Goal: Information Seeking & Learning: Check status

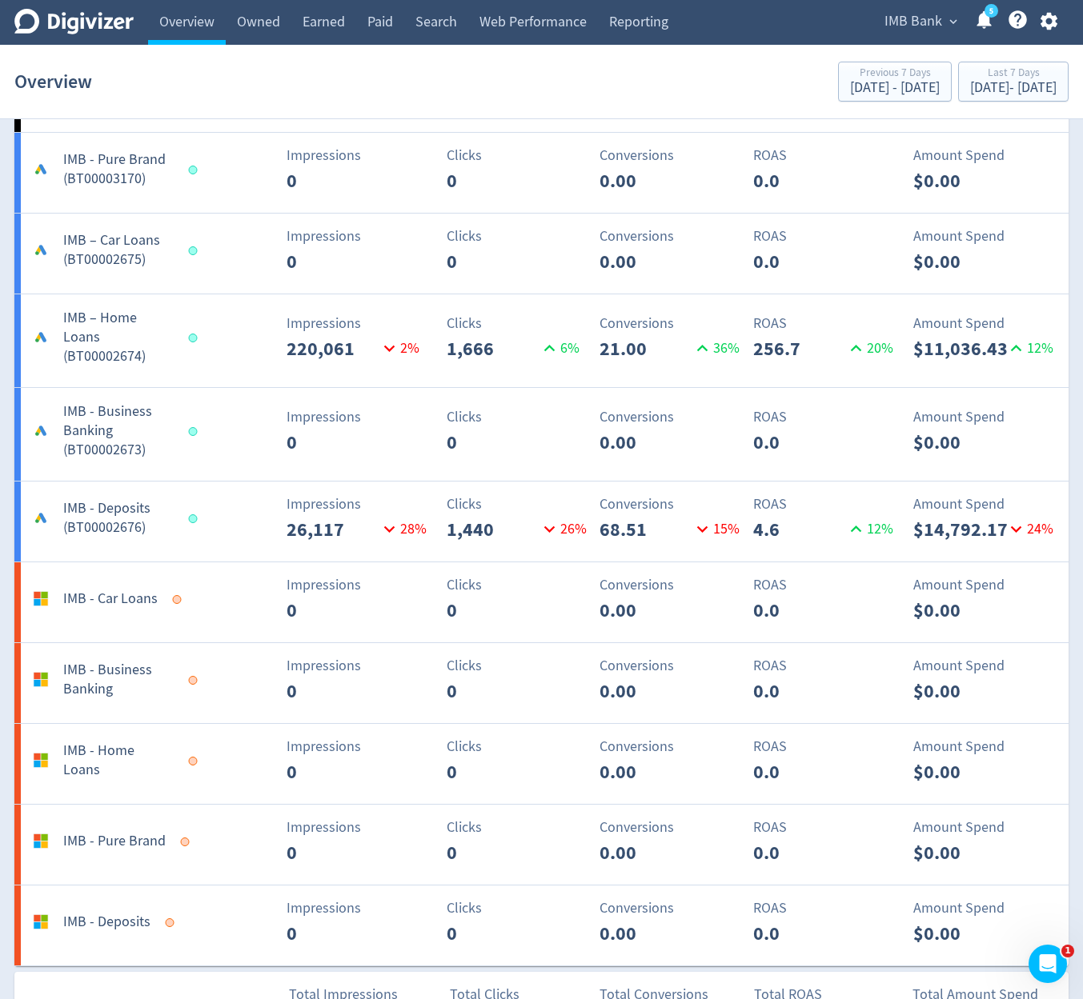
scroll to position [1248, 0]
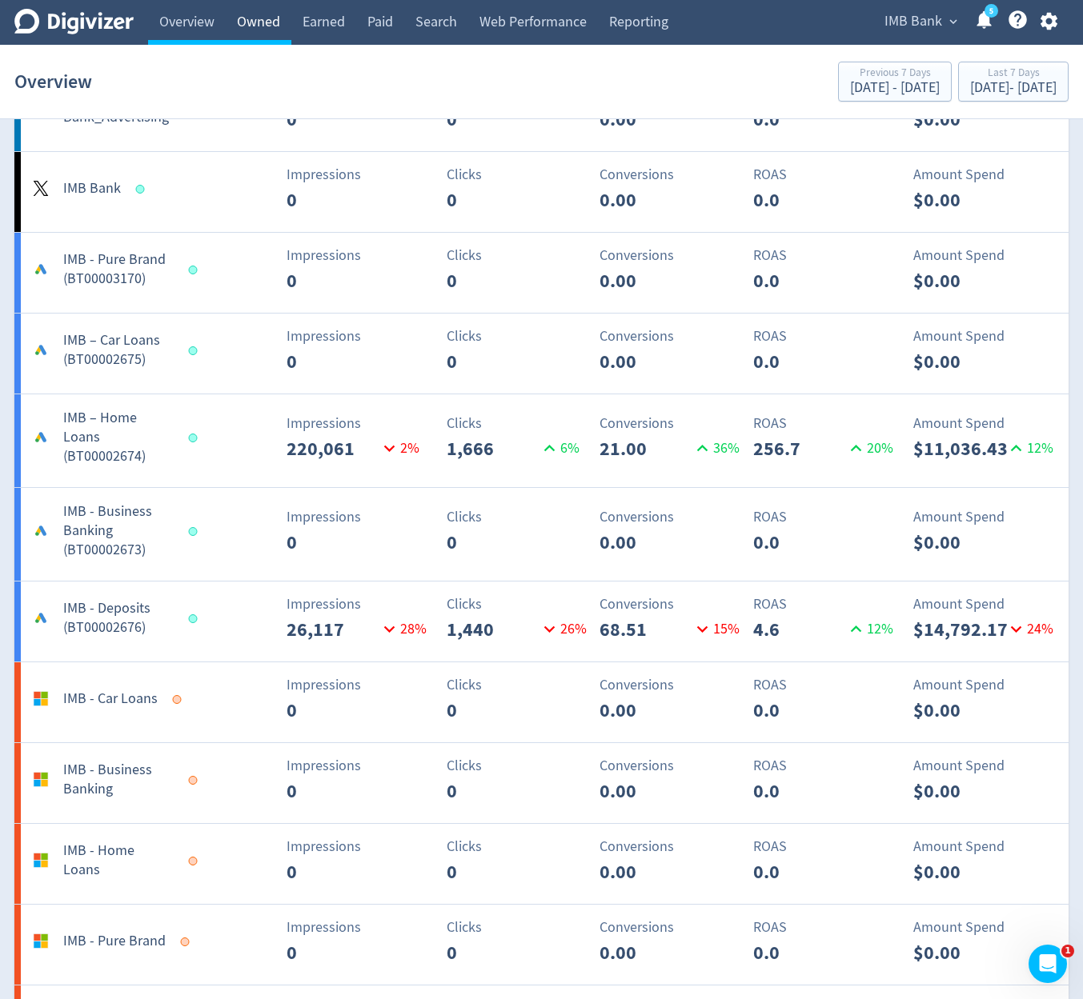
click at [268, 28] on link "Owned" at bounding box center [259, 22] width 66 height 45
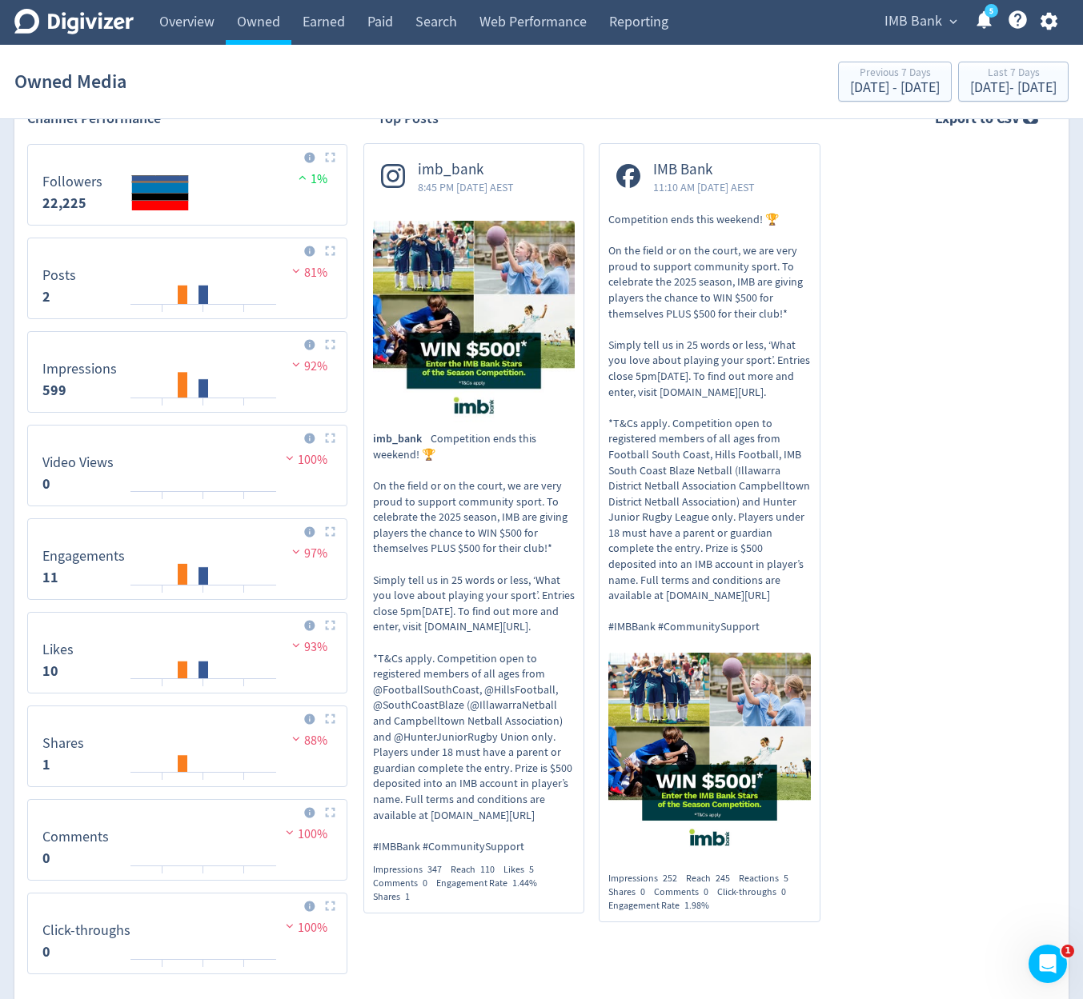
scroll to position [588, 0]
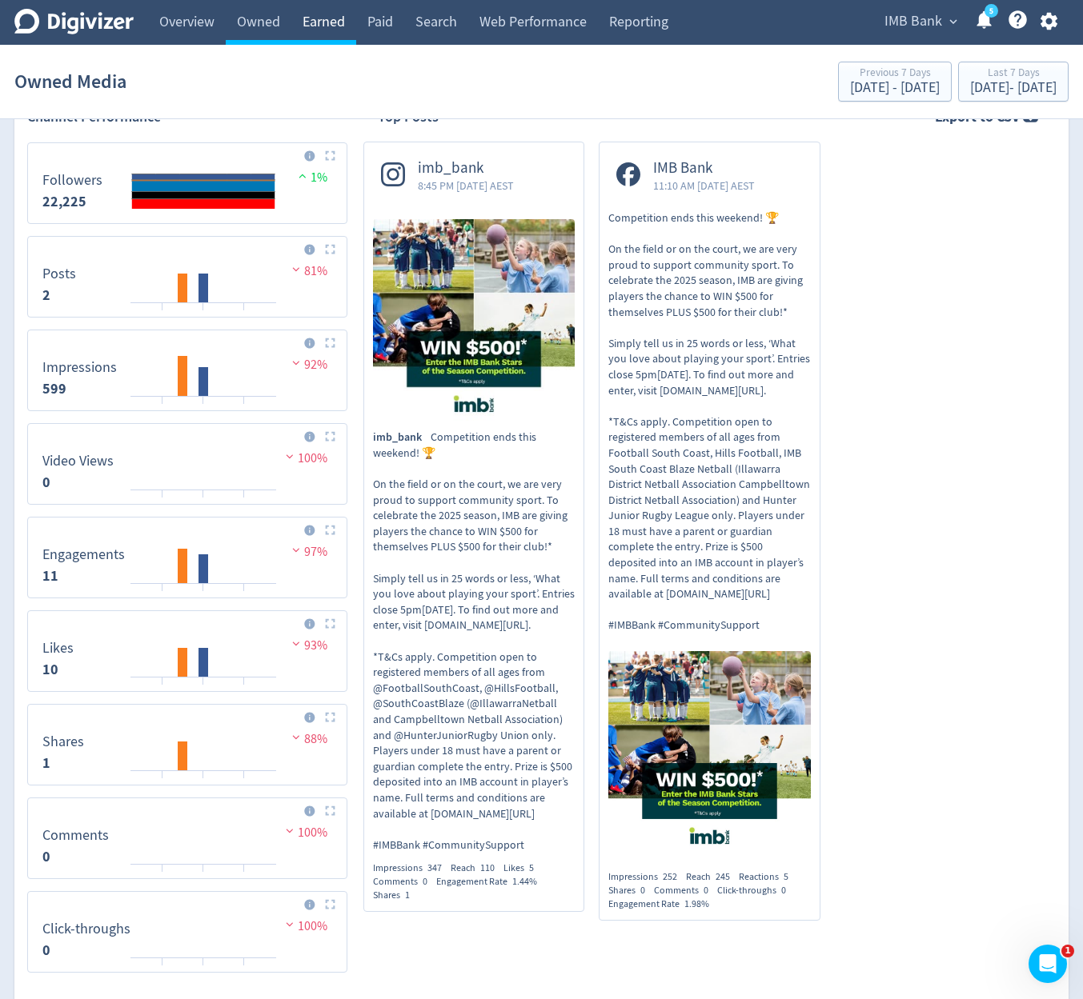
click at [323, 27] on link "Earned" at bounding box center [323, 22] width 65 height 45
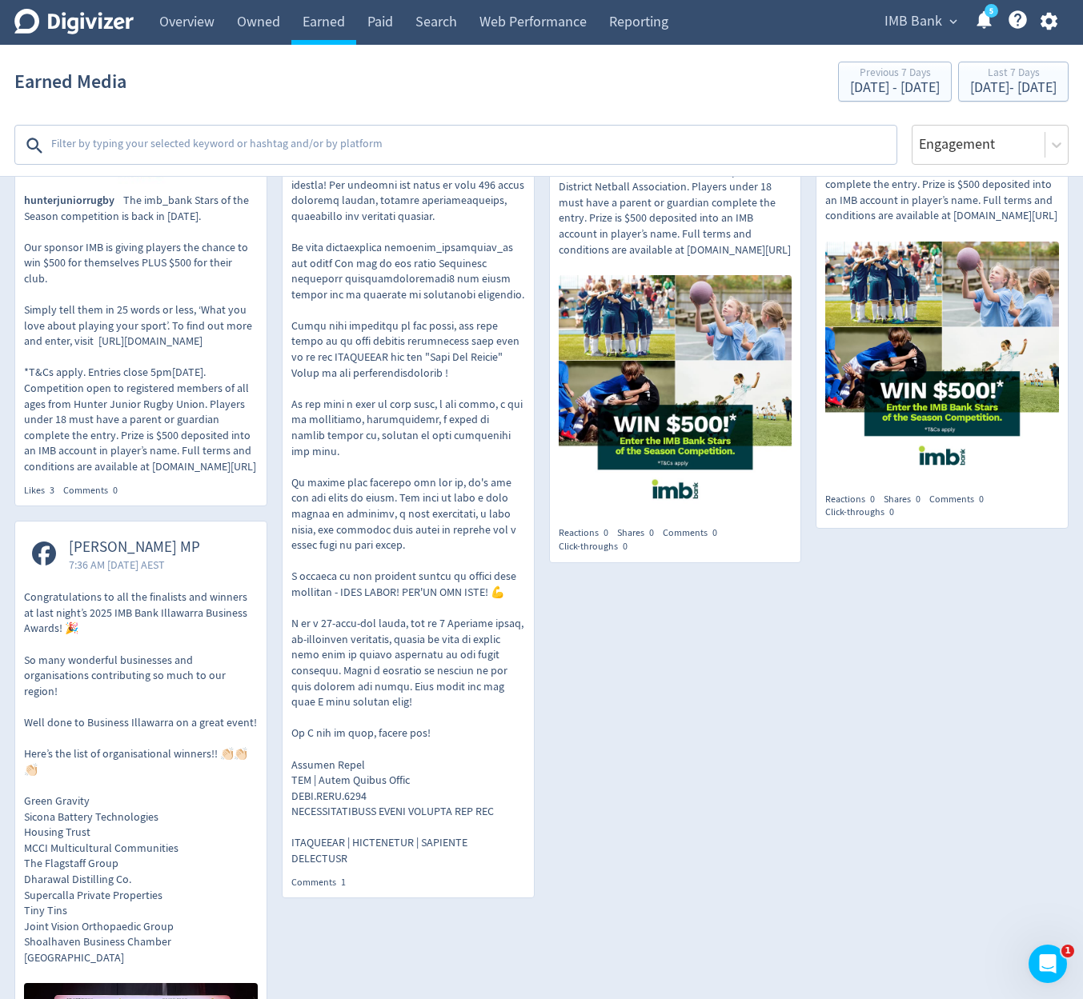
scroll to position [672, 0]
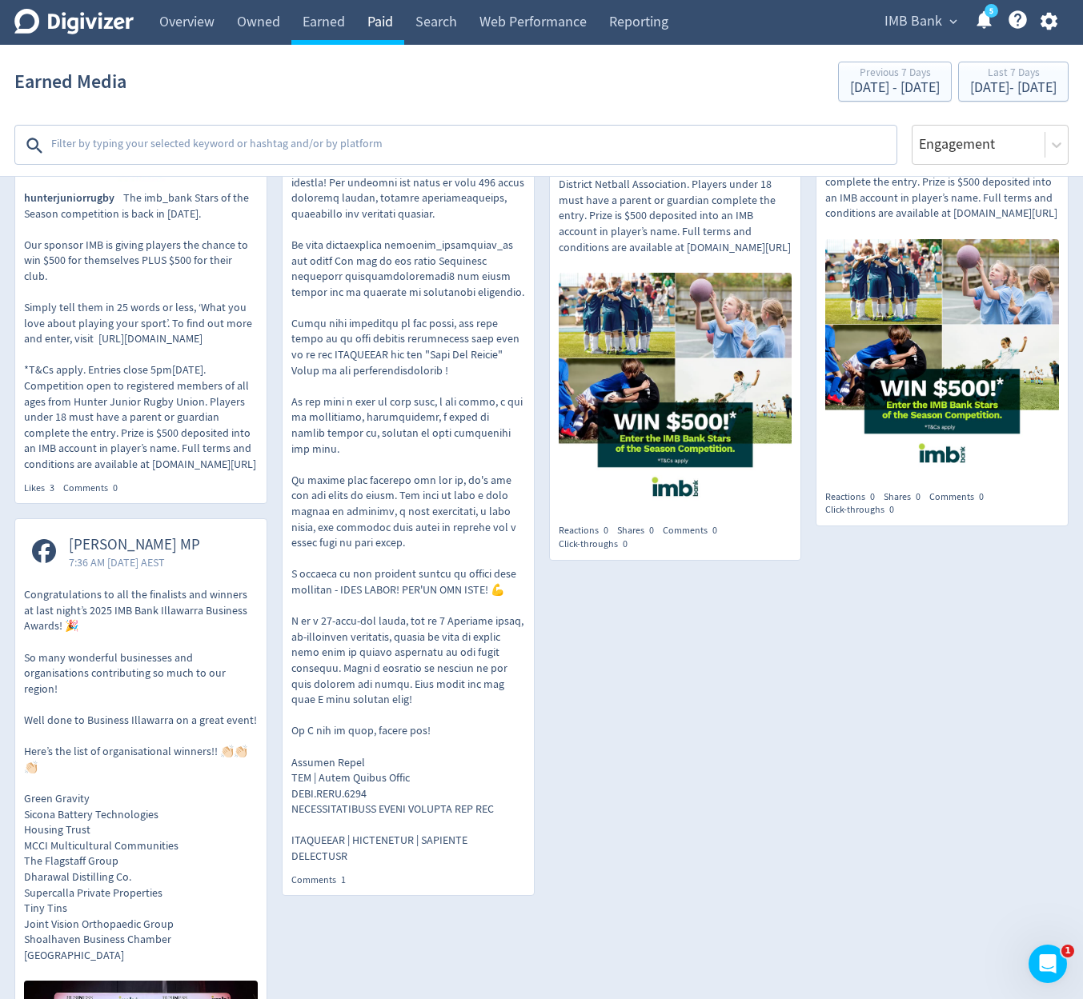
click at [372, 30] on link "Paid" at bounding box center [380, 22] width 48 height 45
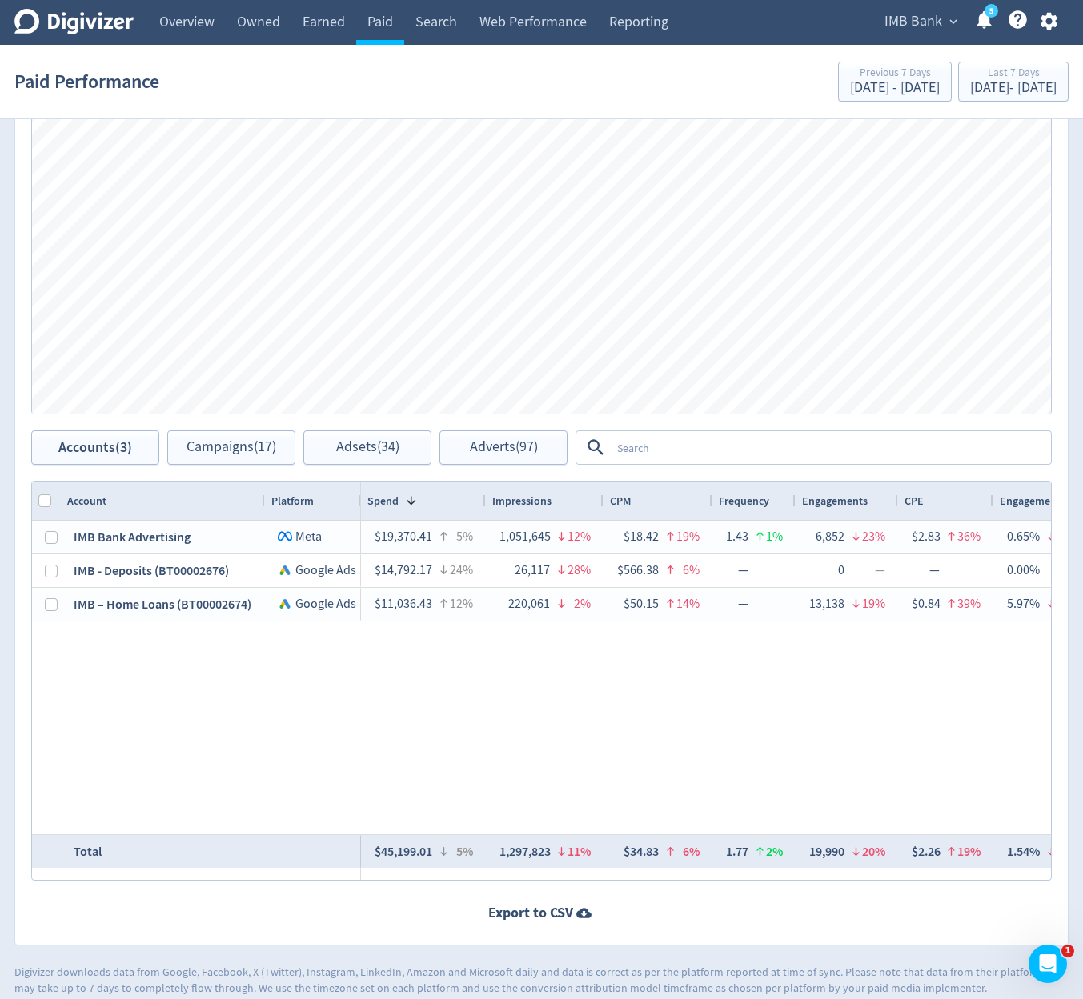
scroll to position [676, 0]
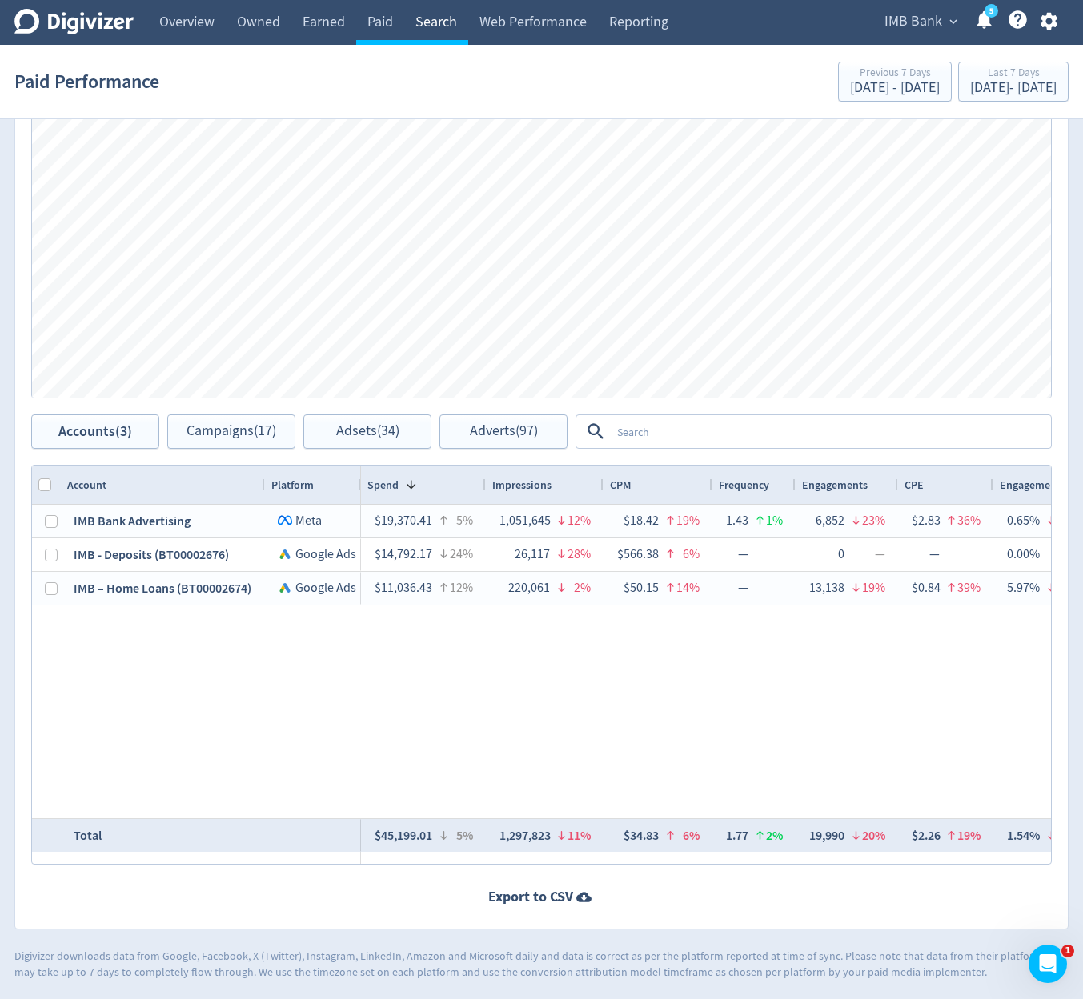
click at [438, 26] on link "Search" at bounding box center [436, 22] width 64 height 45
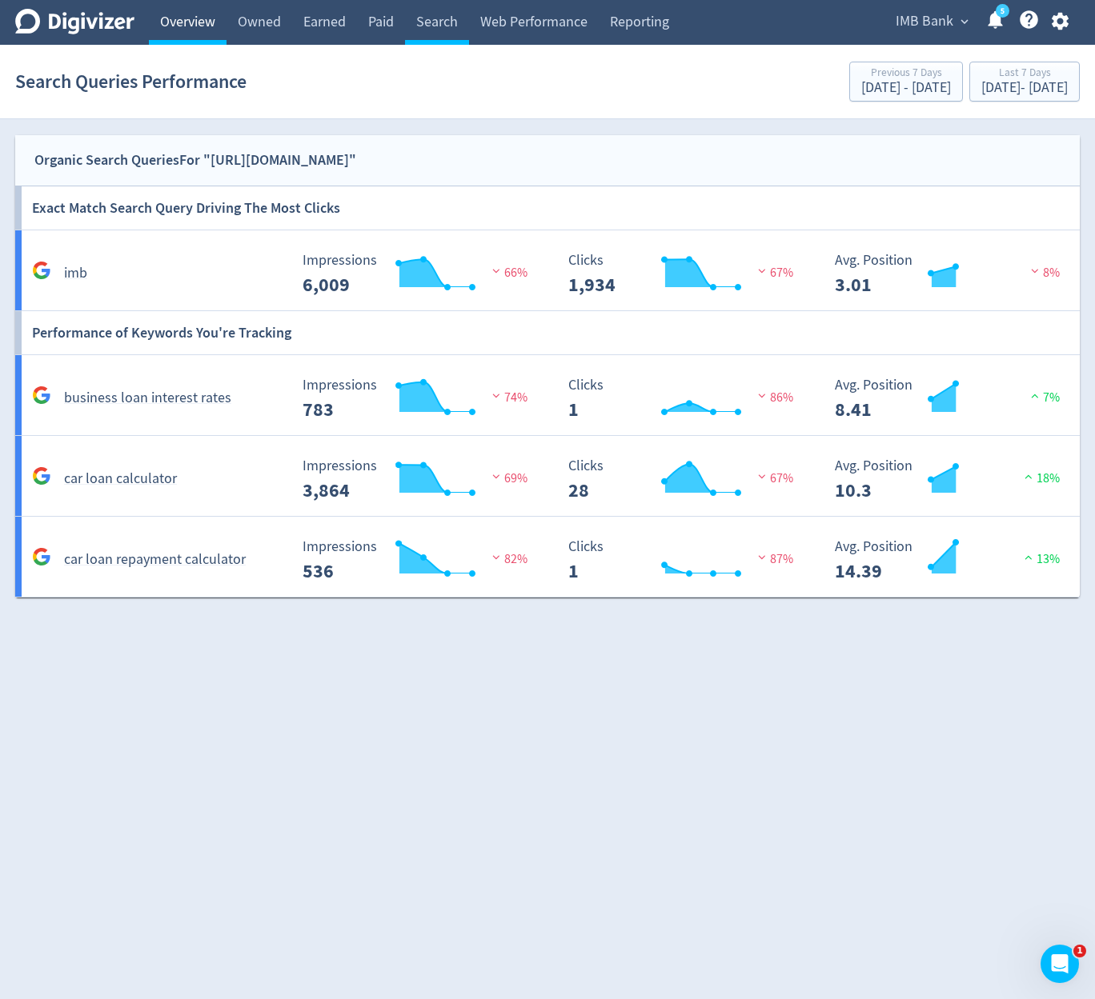
click at [206, 35] on link "Overview" at bounding box center [188, 22] width 78 height 45
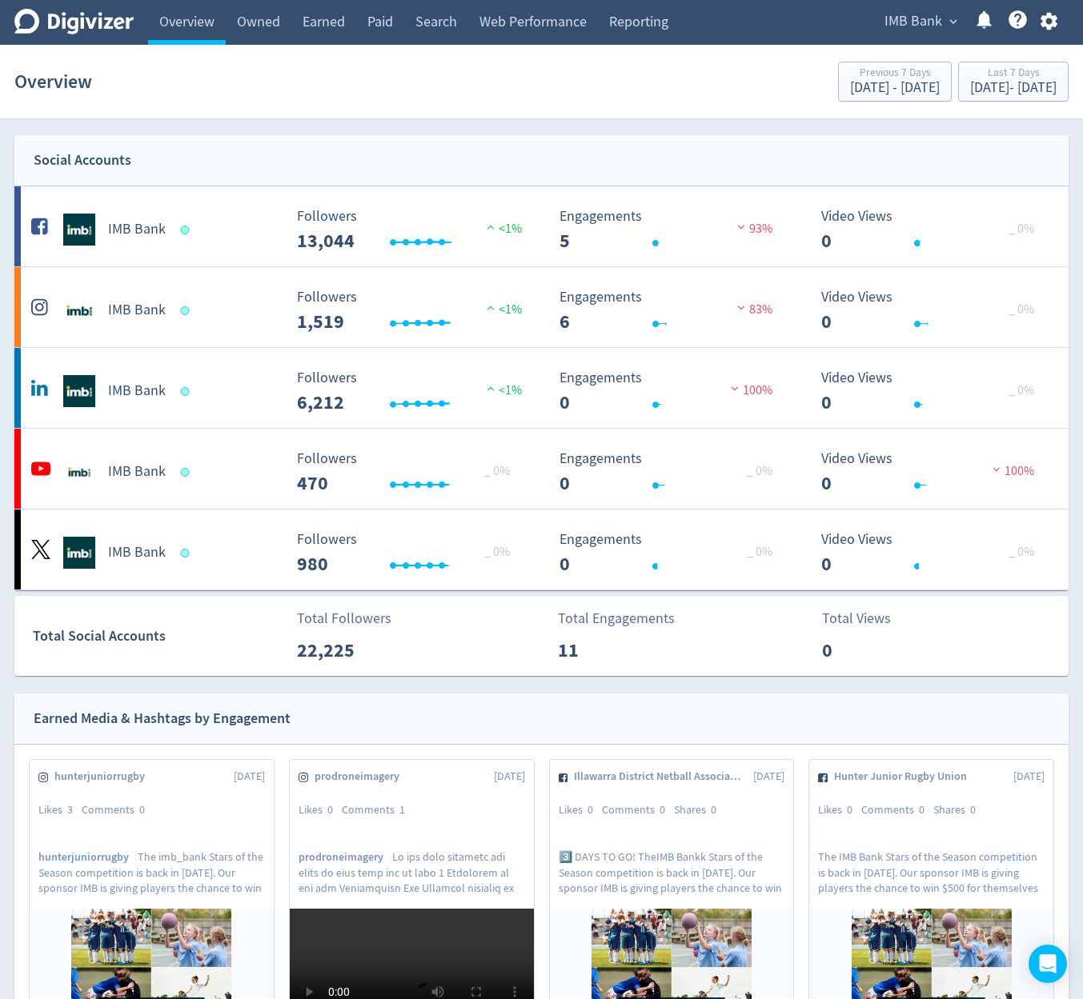
drag, startPoint x: 871, startPoint y: 24, endPoint x: 895, endPoint y: 20, distance: 24.3
click at [881, 23] on div "IMB Bank expand_more Help Center - Searchable support on using Digivizer" at bounding box center [968, 22] width 202 height 45
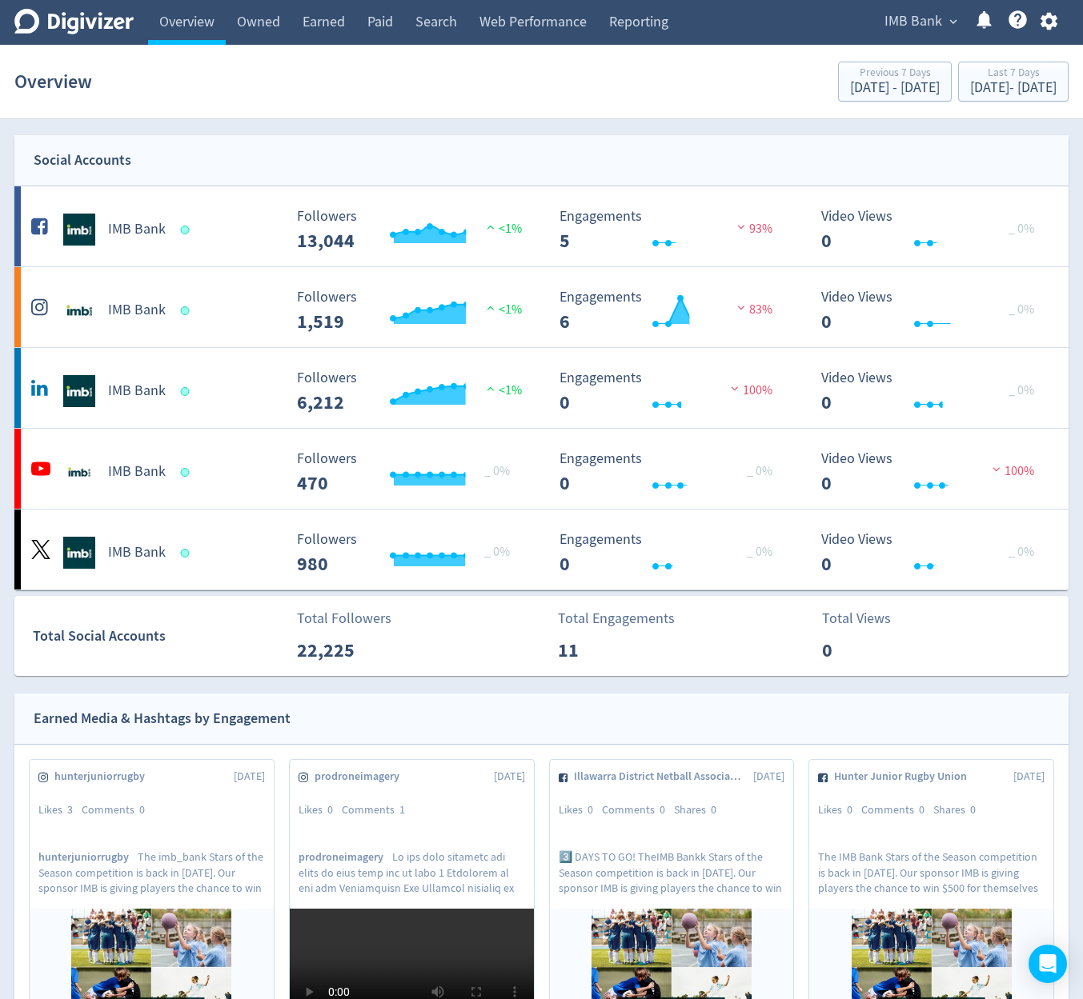
click at [895, 20] on span "IMB Bank" at bounding box center [913, 22] width 58 height 26
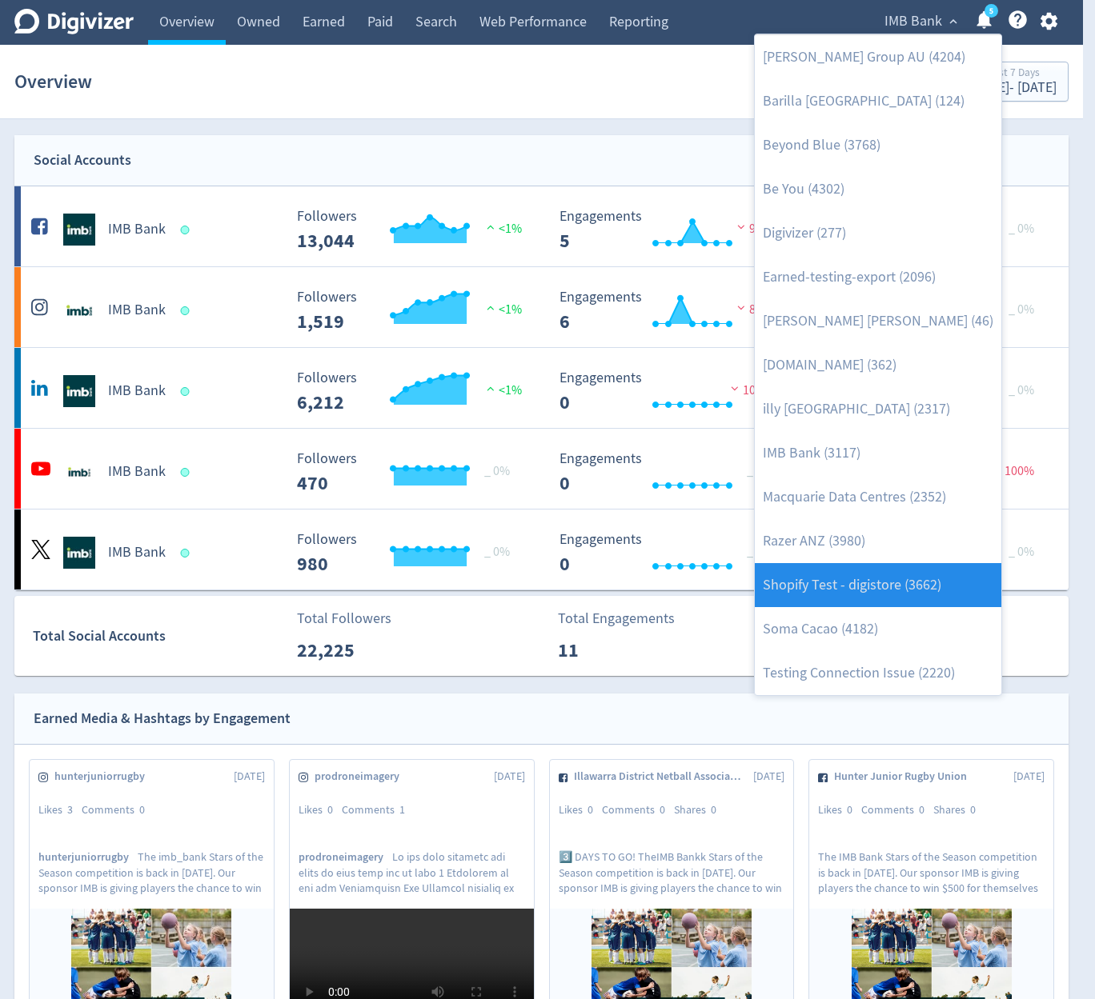
click at [929, 604] on link "Shopify Test - digistore (3662)" at bounding box center [878, 585] width 246 height 44
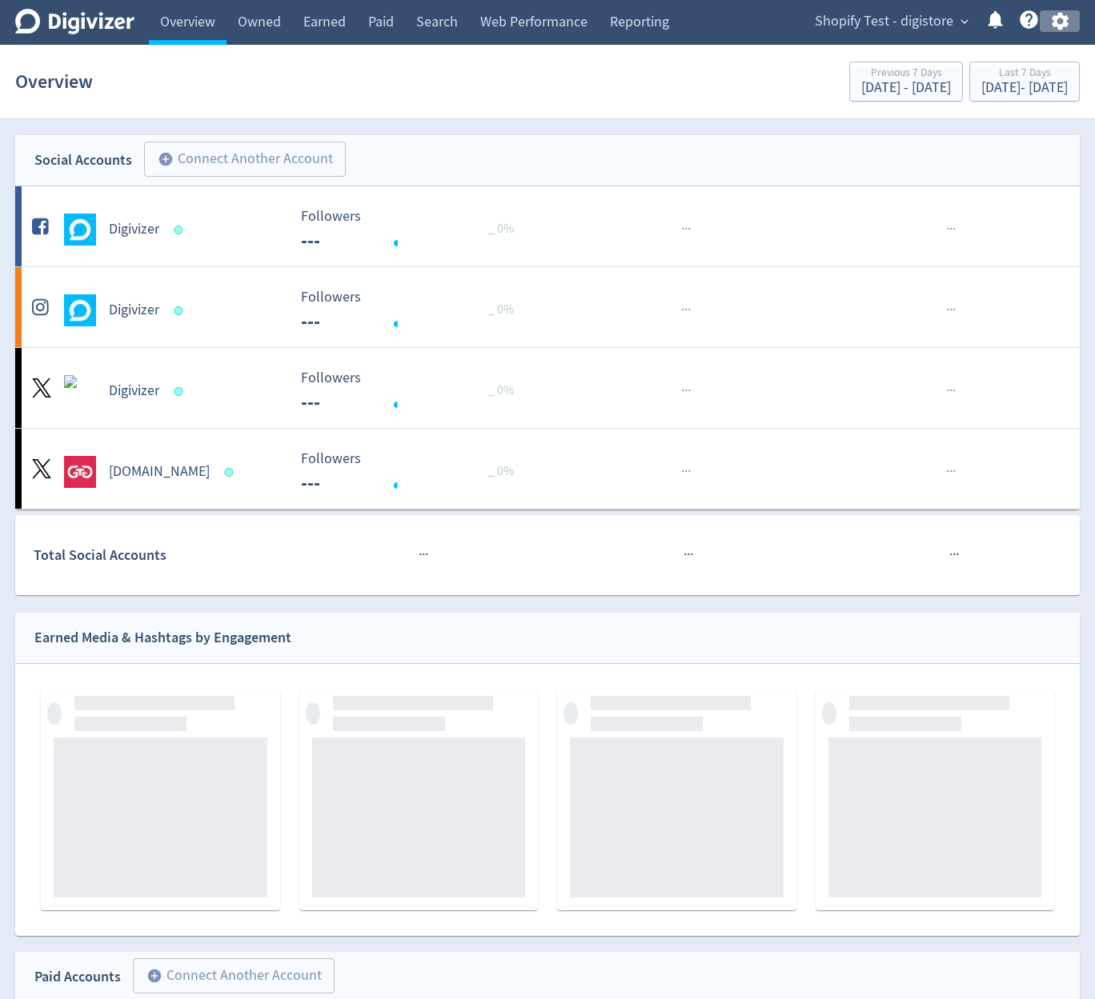
click at [1063, 21] on button "button" at bounding box center [1059, 21] width 40 height 22
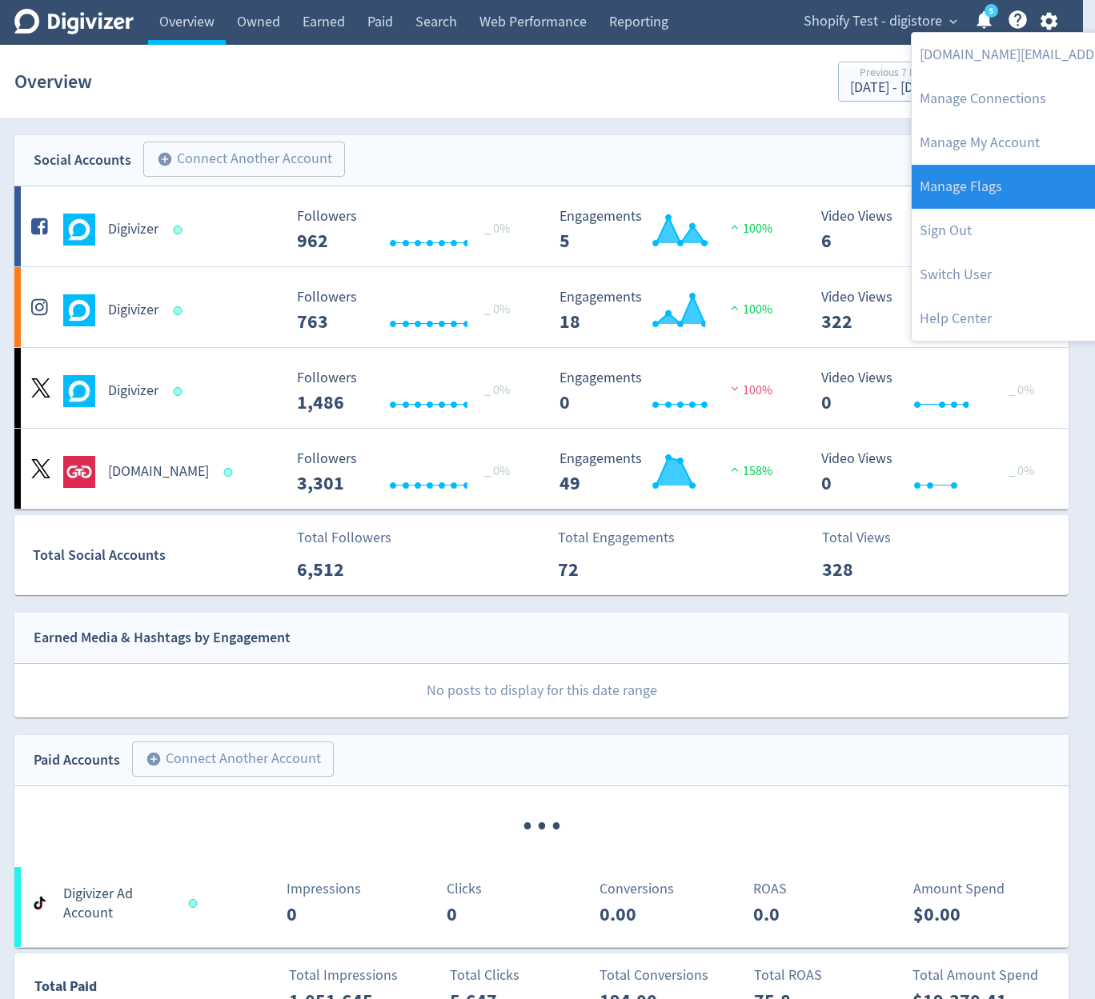
click at [1007, 200] on link "Manage Flags" at bounding box center [1074, 187] width 326 height 44
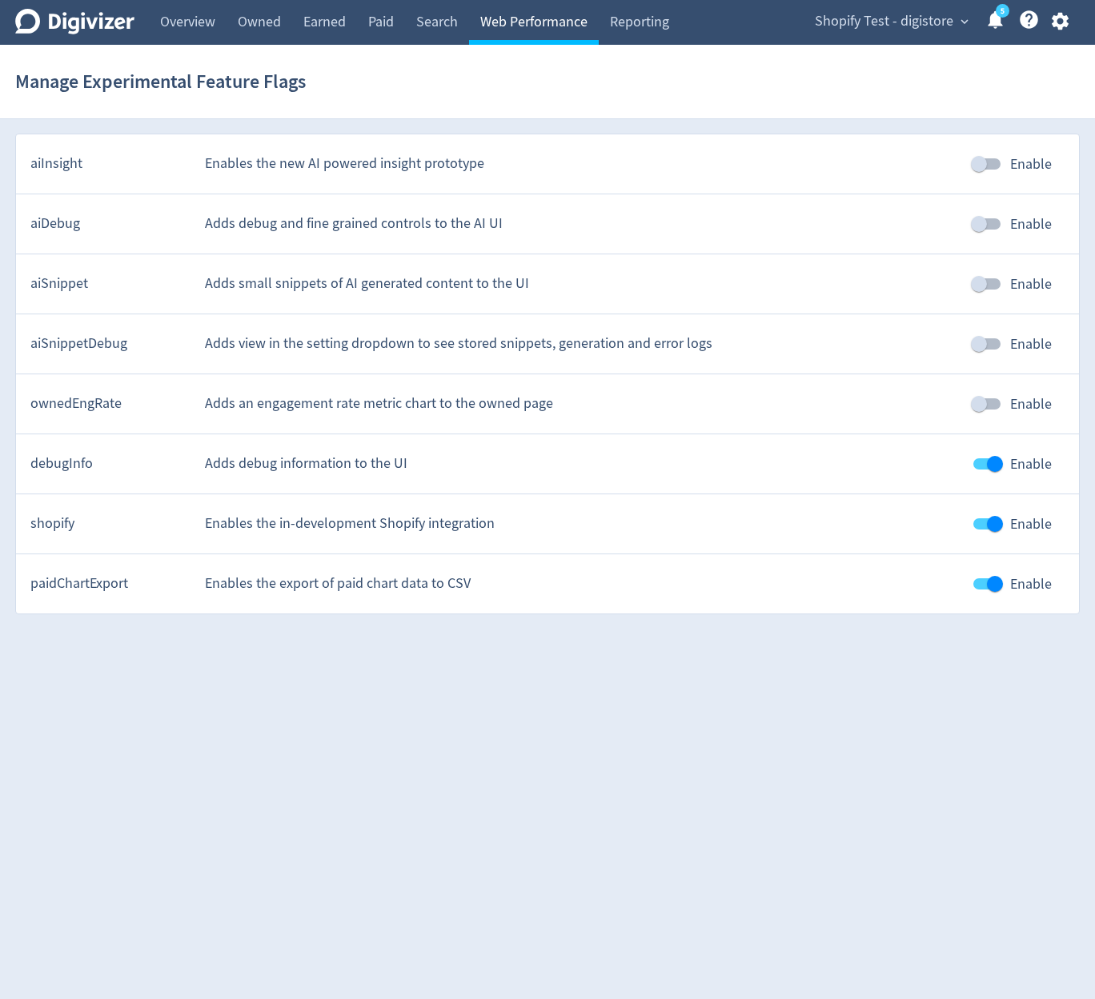
click at [520, 28] on link "Web Performance" at bounding box center [534, 22] width 130 height 45
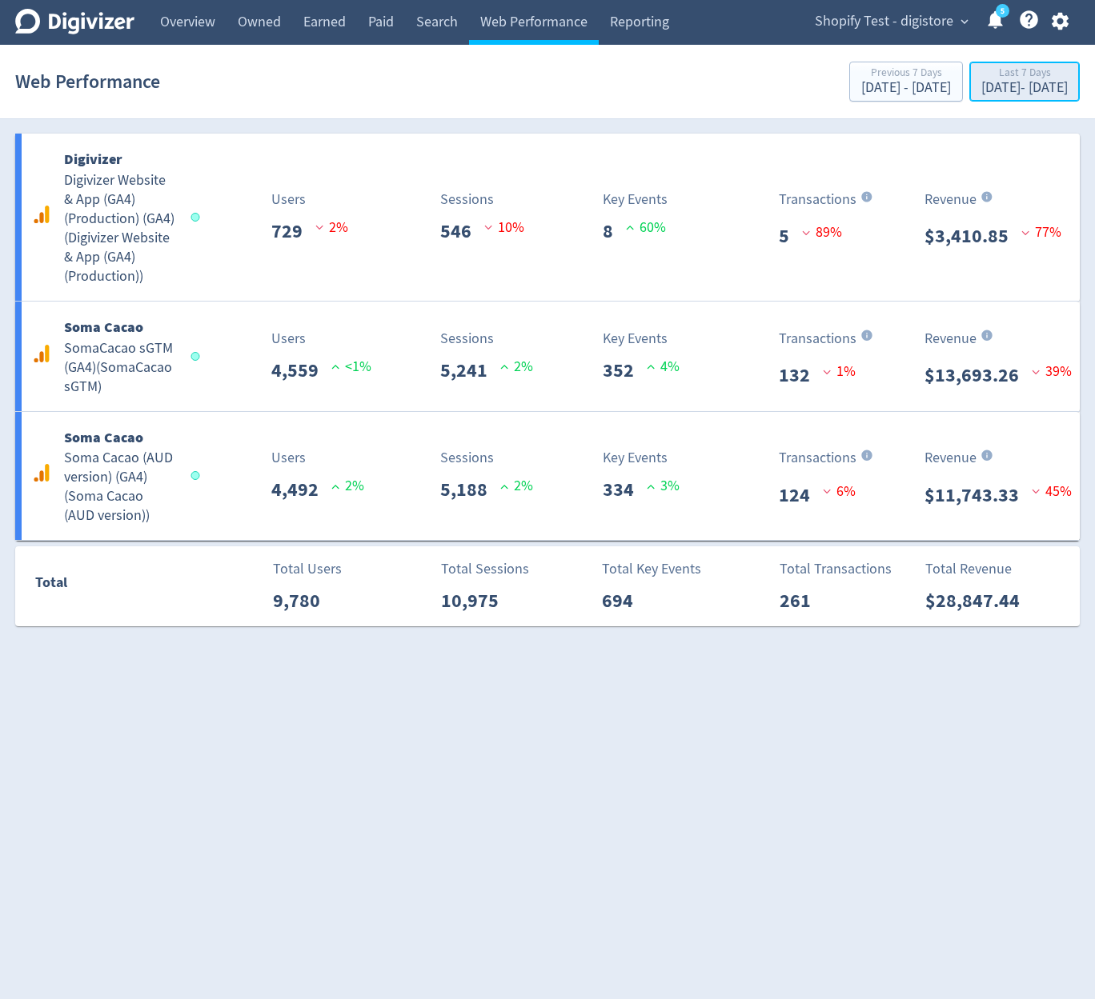
click at [981, 81] on div "Sep 15, 2025 - Sep 21, 2025" at bounding box center [1024, 88] width 86 height 14
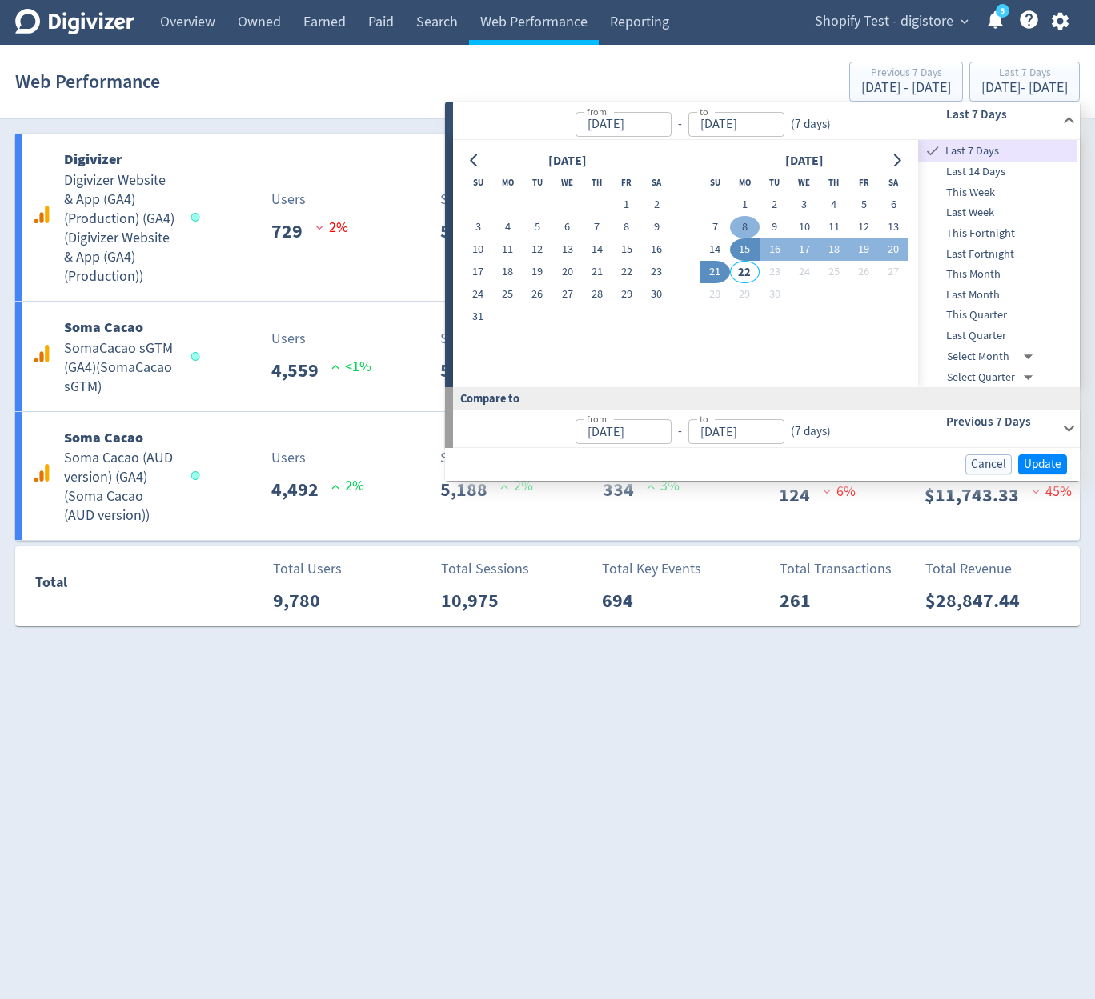
click at [735, 223] on button "8" at bounding box center [745, 227] width 30 height 22
type input "Sep 08, 2025"
drag, startPoint x: 735, startPoint y: 223, endPoint x: 823, endPoint y: 268, distance: 99.5
click at [734, 223] on button "8" at bounding box center [745, 227] width 30 height 22
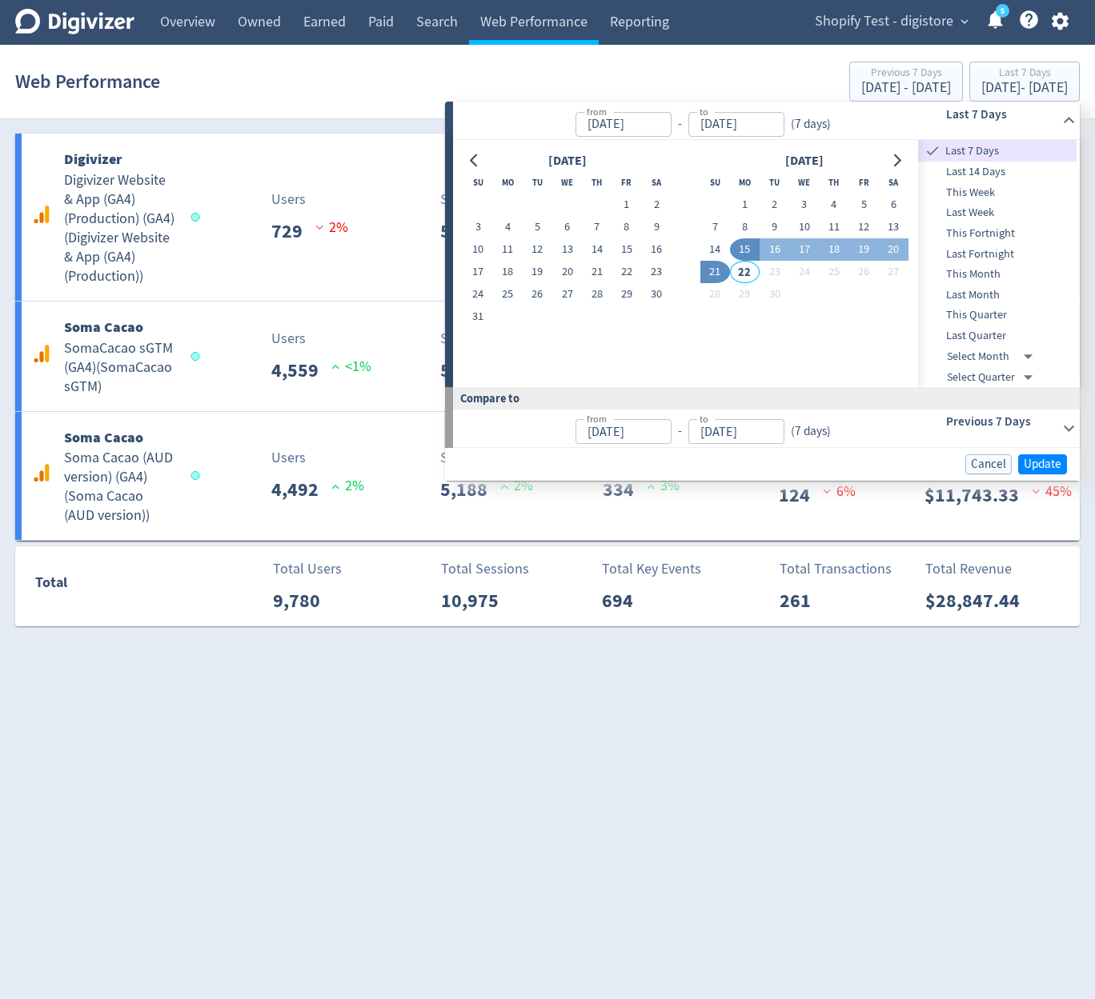
type input "Sep 07, 2025"
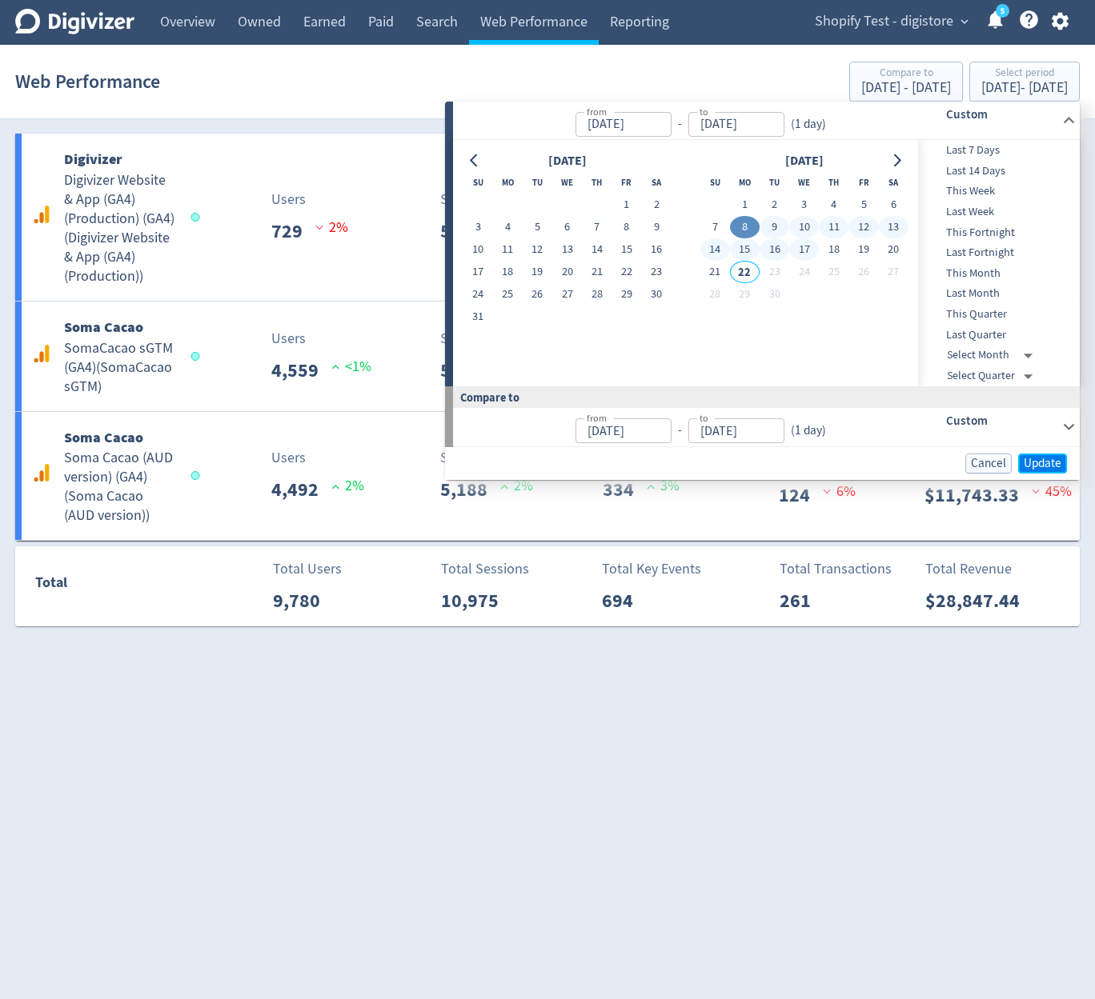
click at [1039, 460] on span "Update" at bounding box center [1042, 464] width 38 height 12
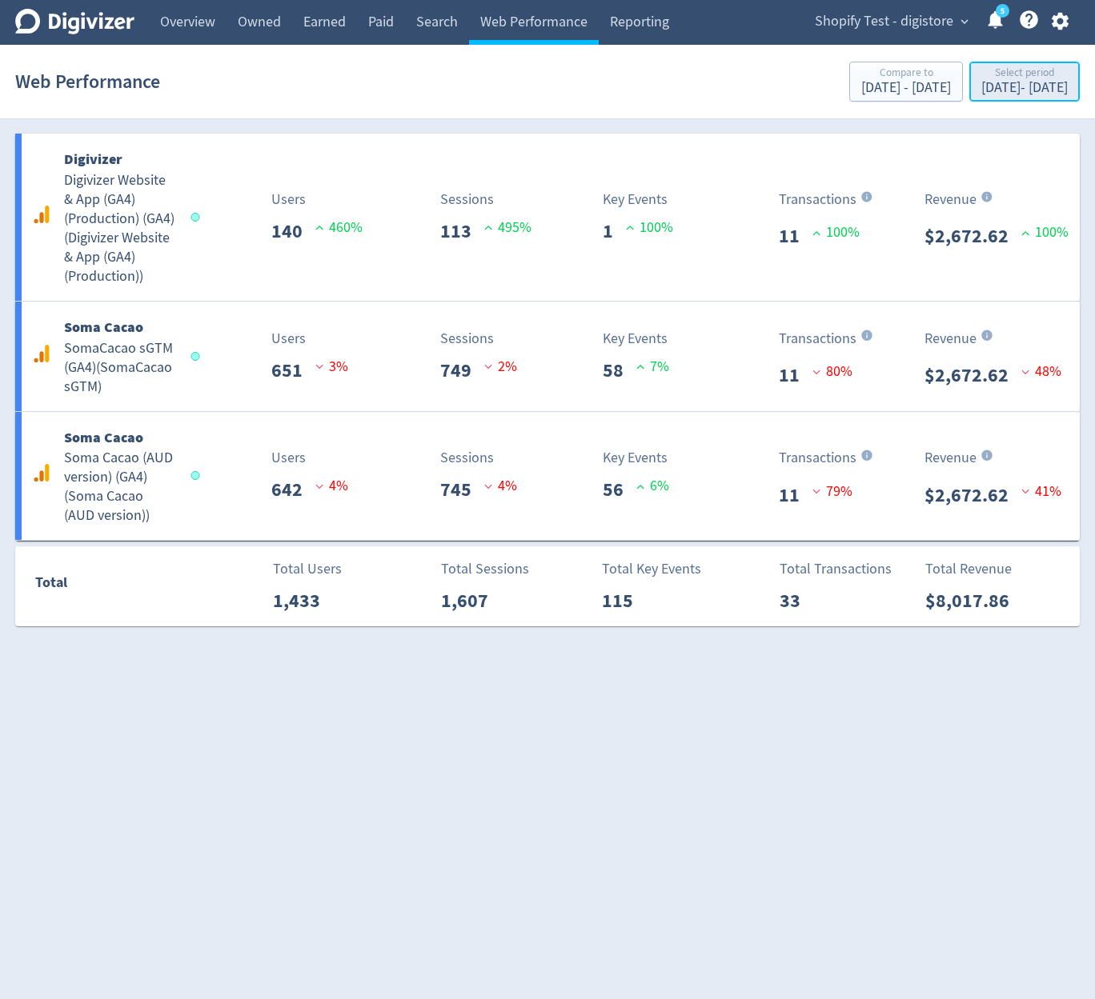
click at [981, 85] on div "Sep 8, 2025 - Sep 8, 2025" at bounding box center [1024, 88] width 86 height 14
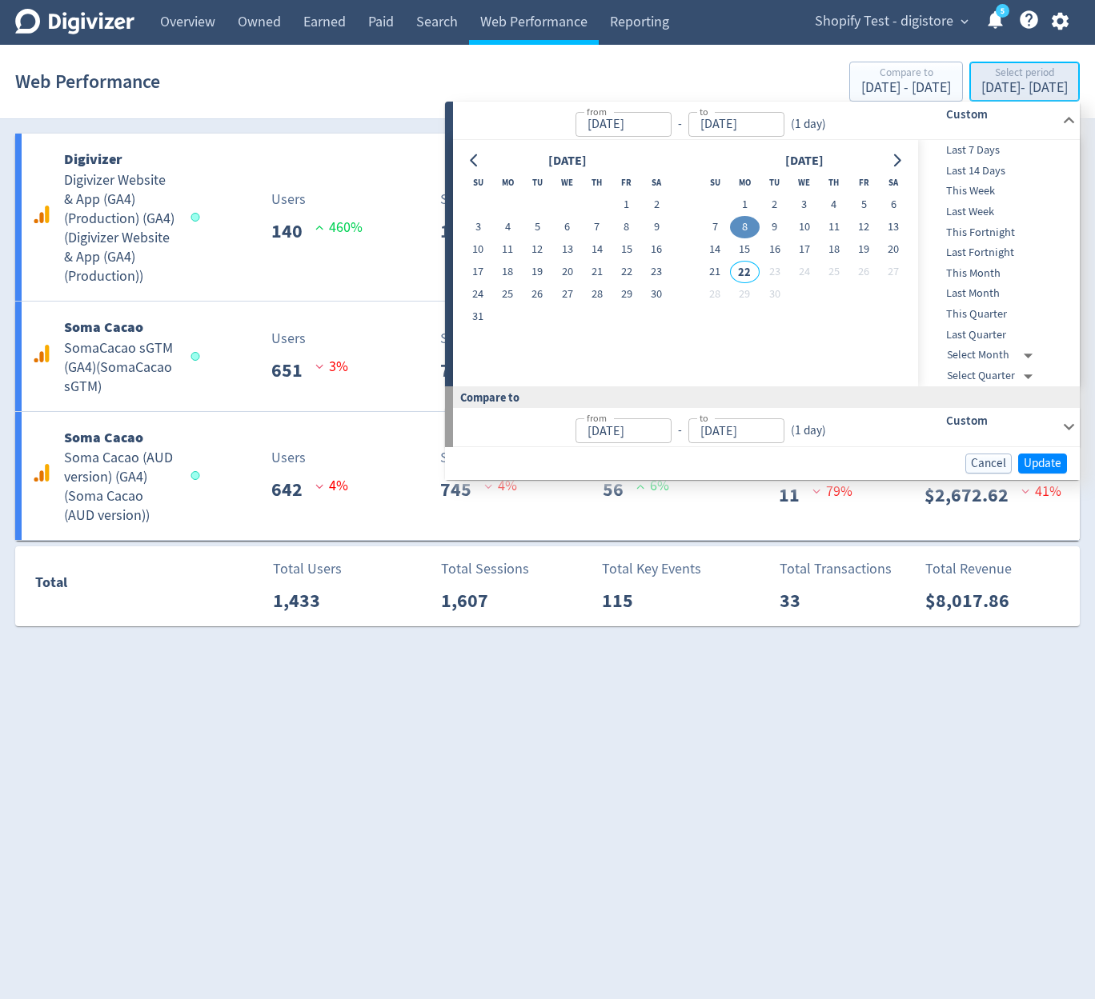
type input "Sep 08, 2025"
type input "Sep 07, 2025"
click at [837, 252] on button "18" at bounding box center [834, 249] width 30 height 22
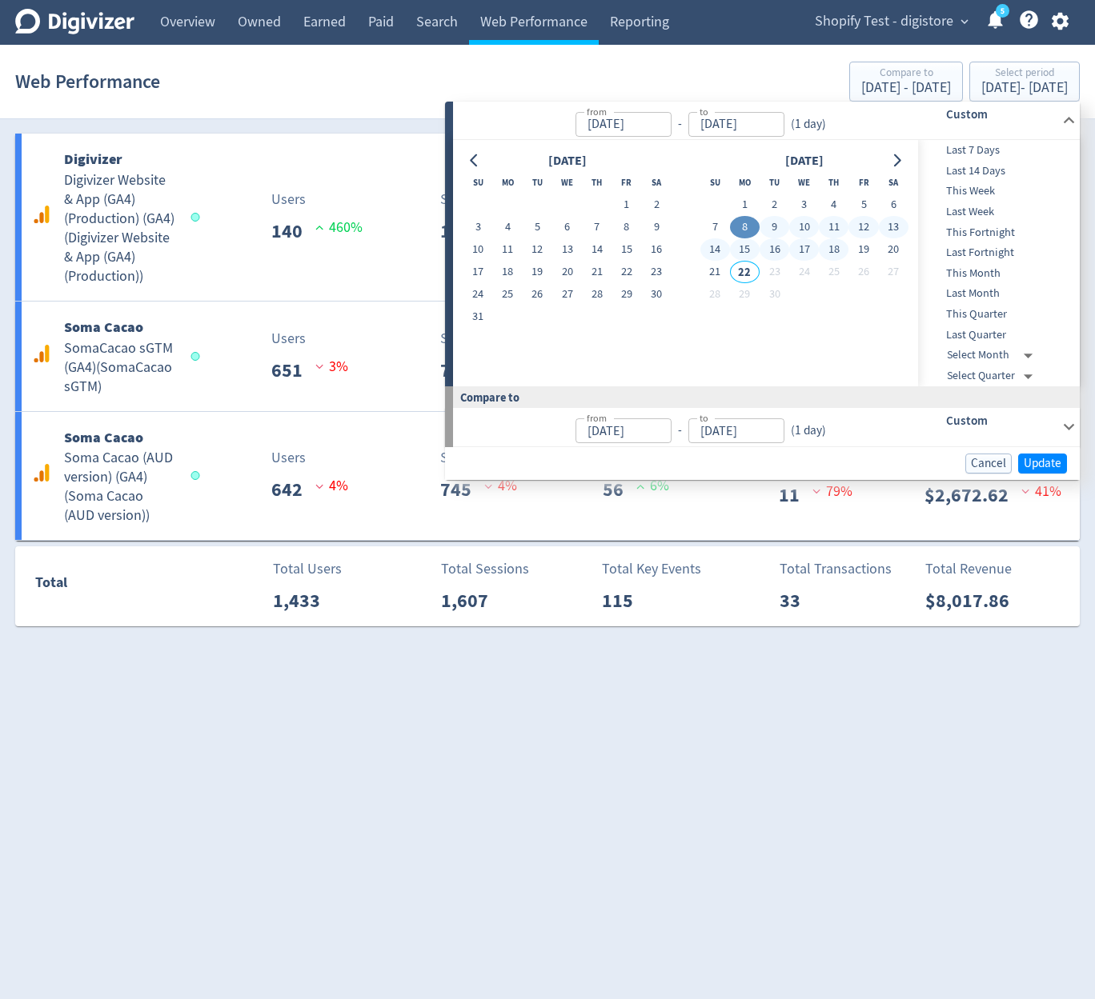
type input "Sep 18, 2025"
click at [837, 252] on button "18" at bounding box center [834, 249] width 30 height 22
type input "Sep 17, 2025"
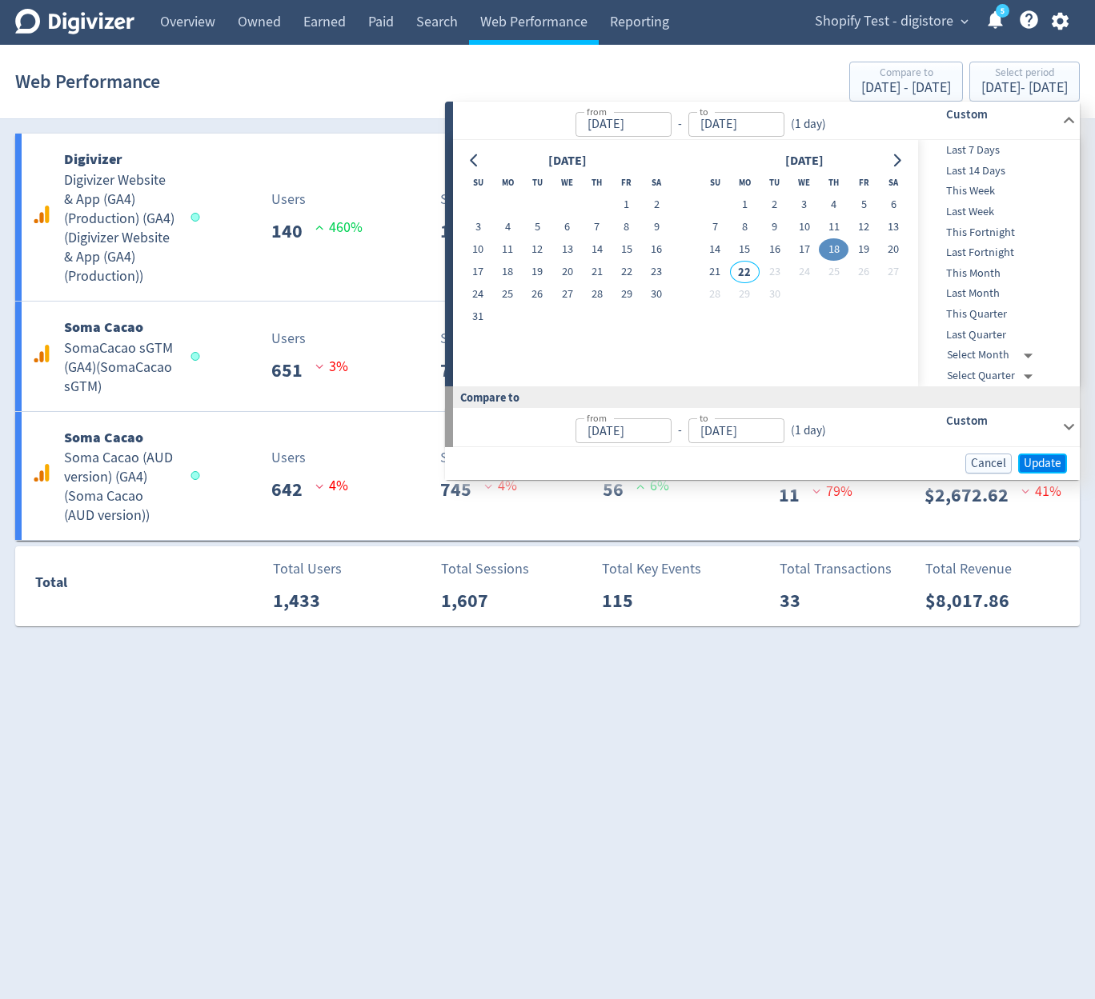
click at [1059, 466] on span "Update" at bounding box center [1042, 464] width 38 height 12
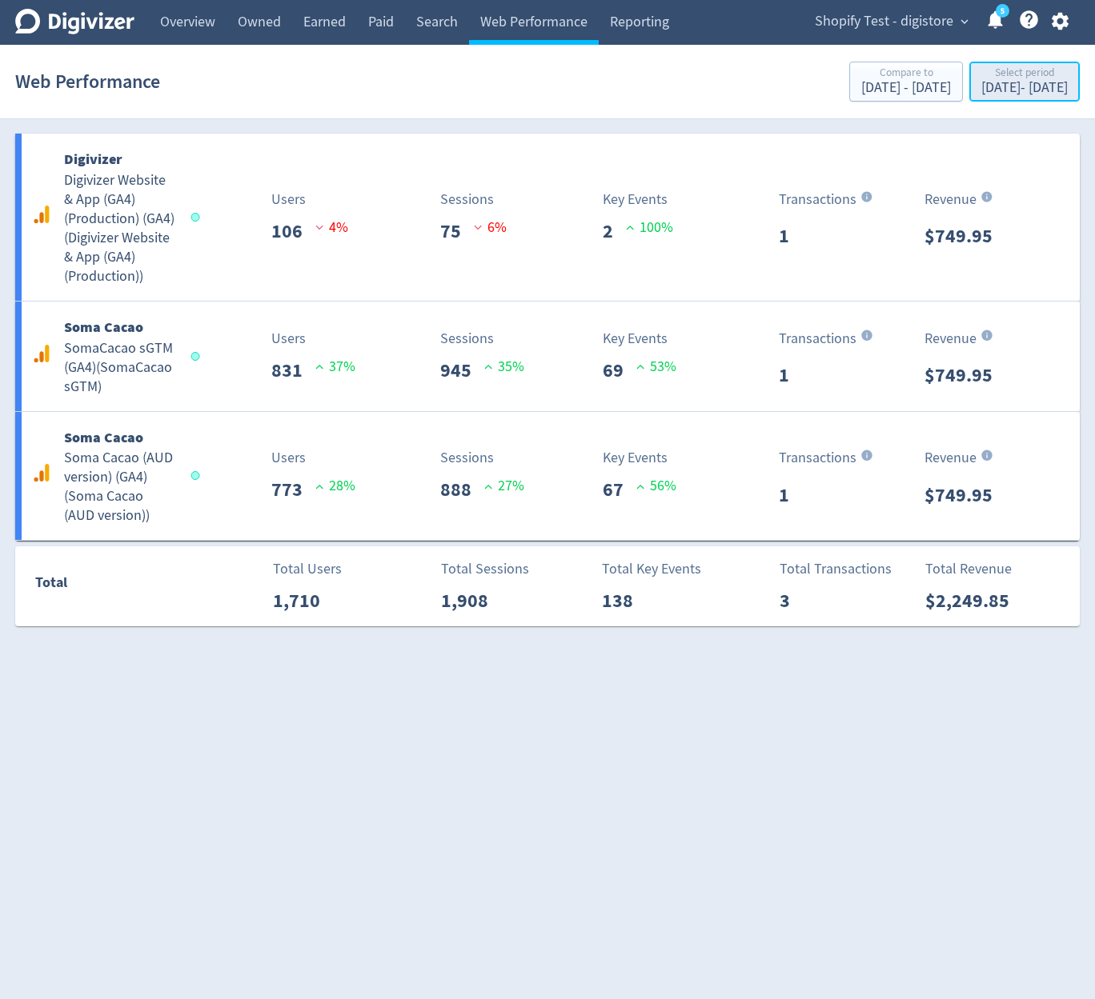
click at [981, 86] on div "Sep 18, 2025 - Sep 18, 2025" at bounding box center [1024, 88] width 86 height 14
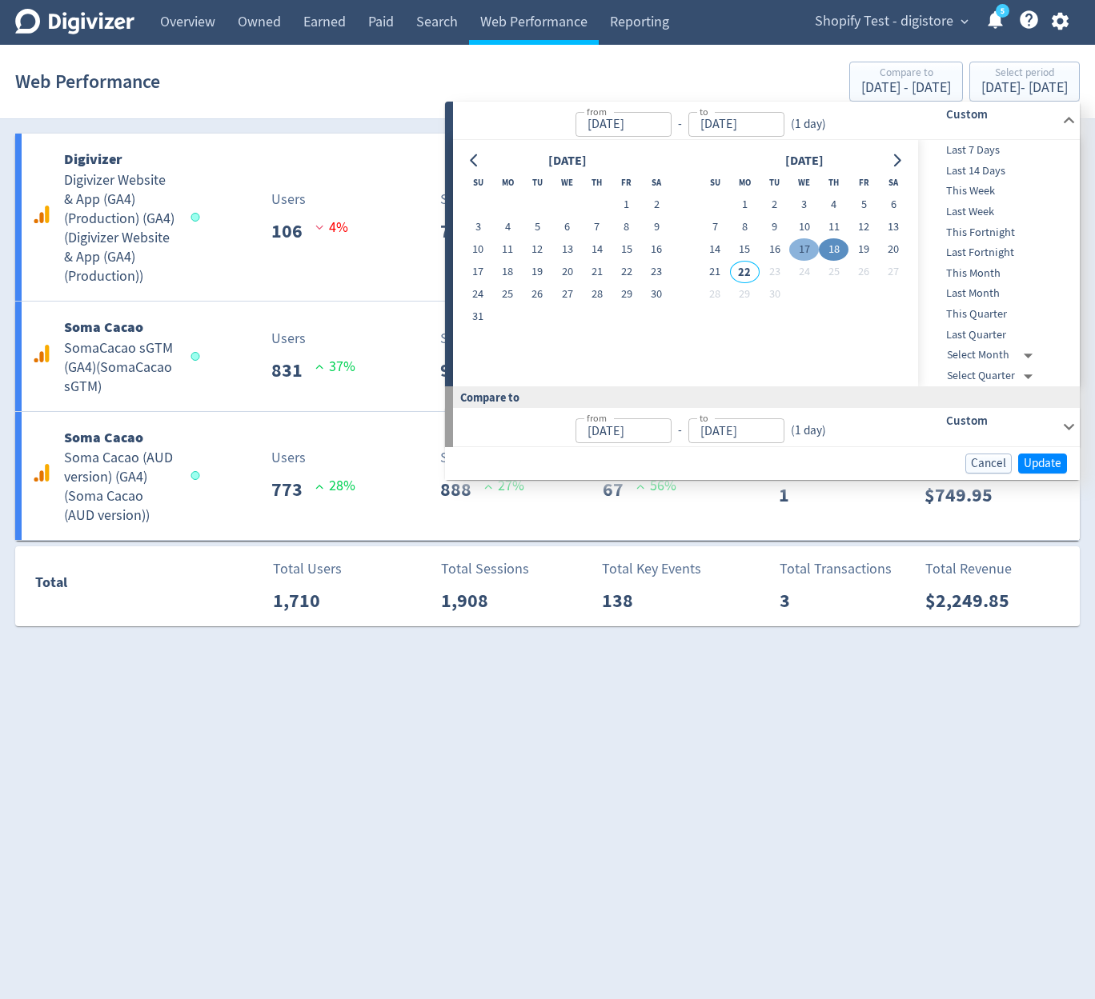
click at [805, 252] on button "17" at bounding box center [804, 249] width 30 height 22
type input "Sep 17, 2025"
click at [805, 252] on button "17" at bounding box center [804, 249] width 30 height 22
type input "Sep 16, 2025"
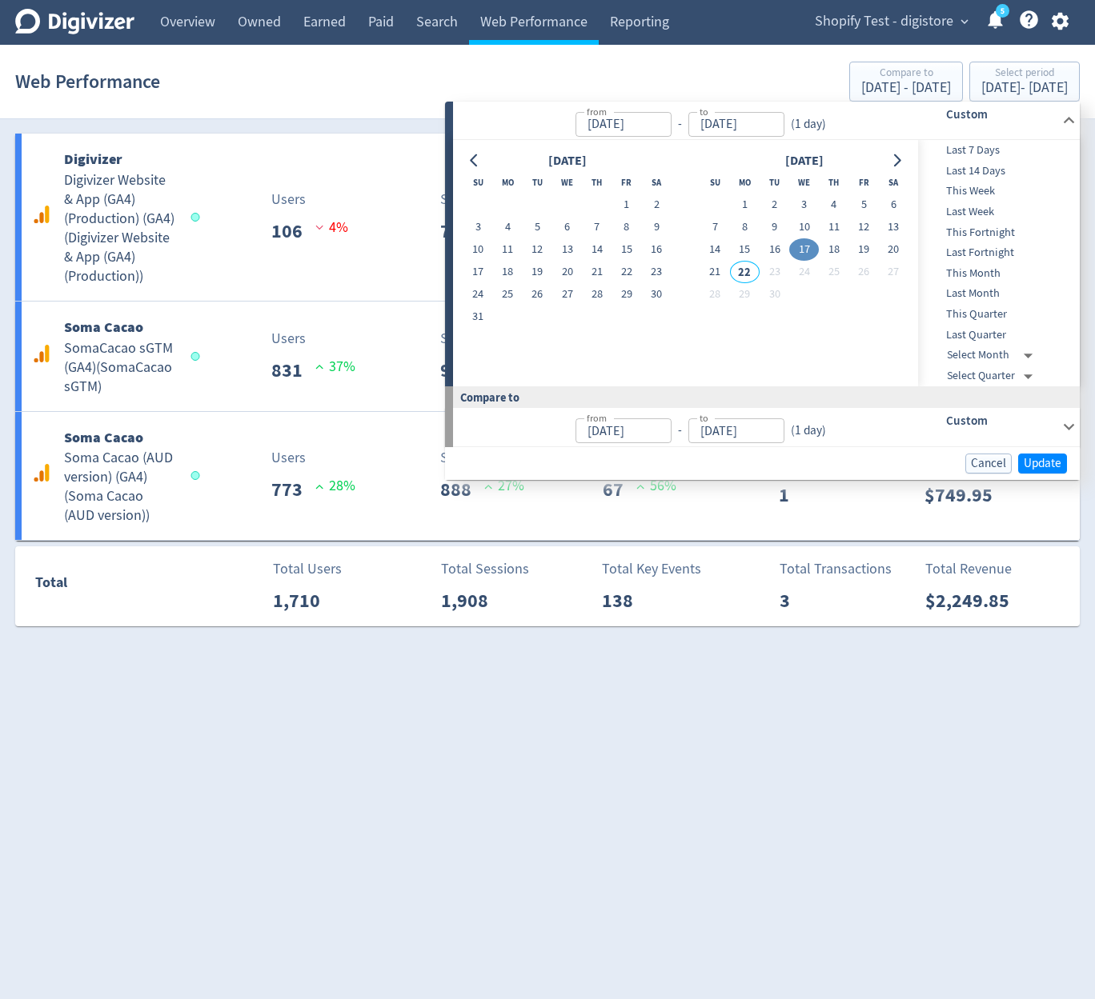
type input "Sep 16, 2025"
click at [1055, 459] on span "Update" at bounding box center [1042, 464] width 38 height 12
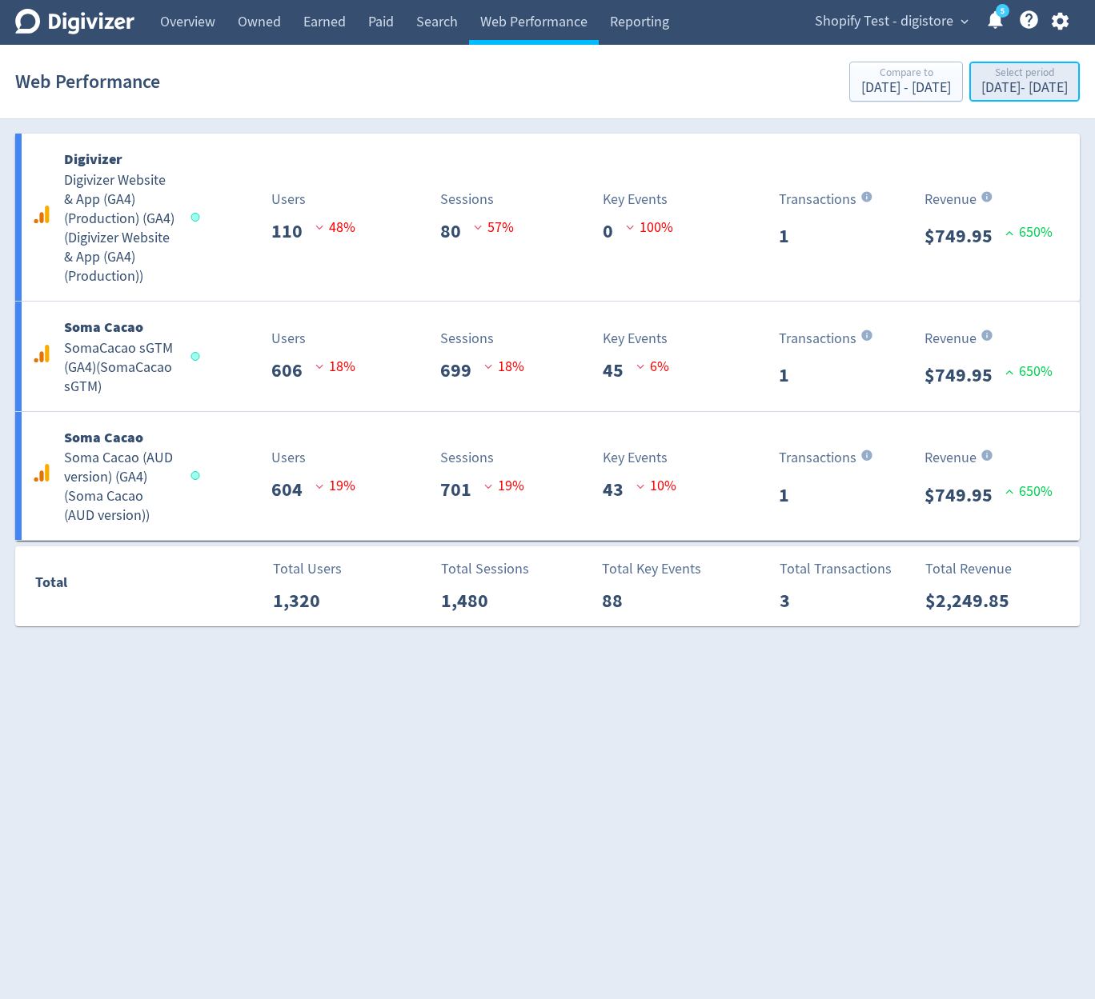
click at [983, 90] on div "Sep 17, 2025 - Sep 17, 2025" at bounding box center [1024, 88] width 86 height 14
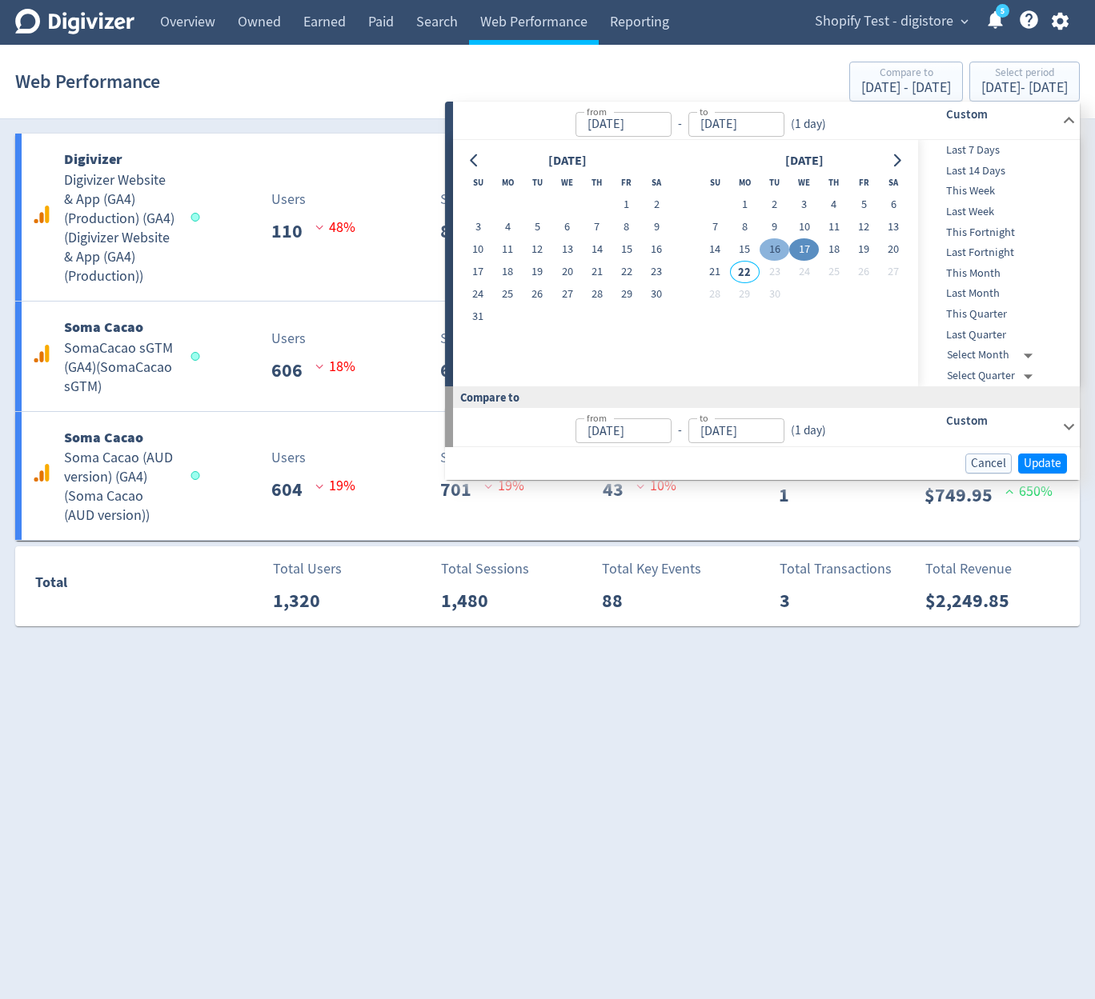
click at [763, 247] on button "16" at bounding box center [774, 249] width 30 height 22
type input "Sep 16, 2025"
click at [763, 247] on button "16" at bounding box center [774, 249] width 30 height 22
type input "[DATE]"
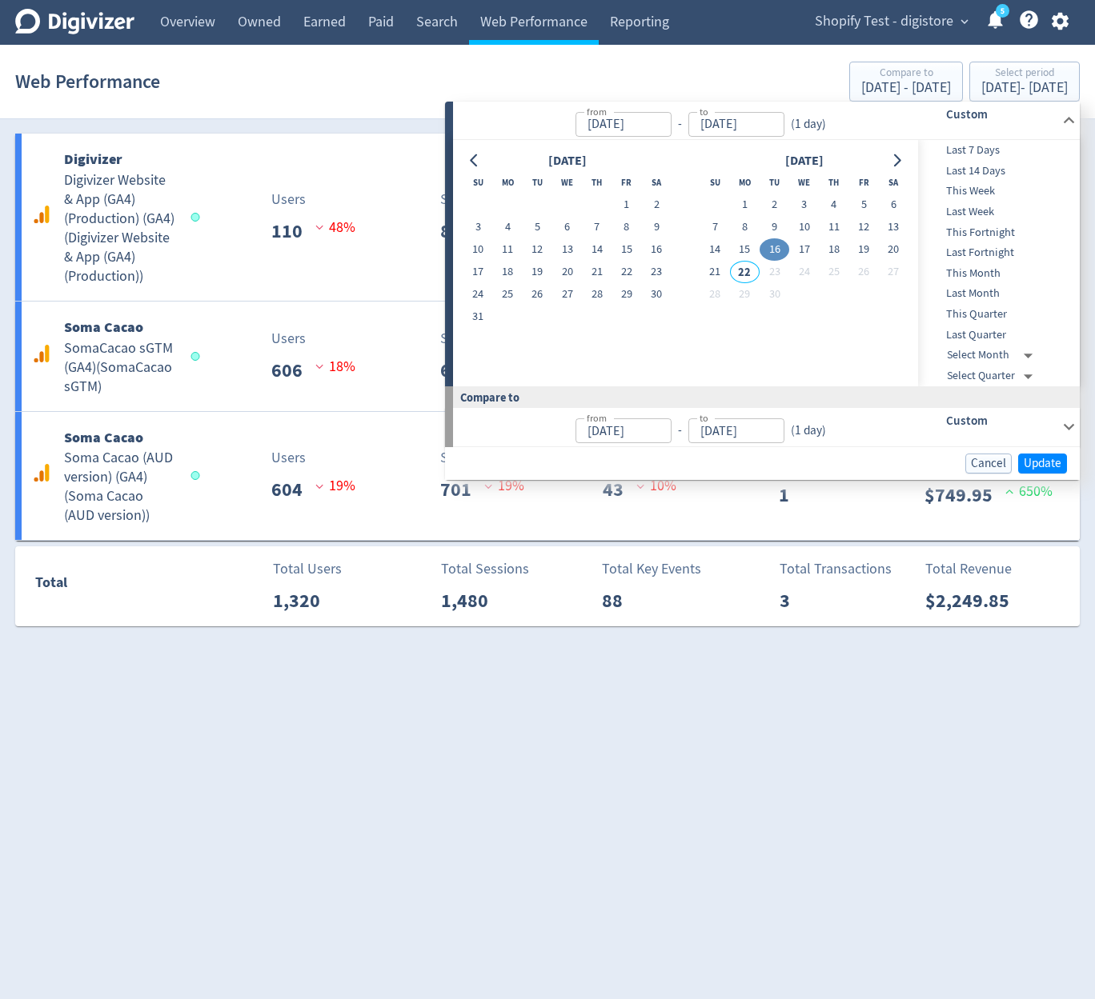
type input "[DATE]"
click at [1045, 467] on span "Update" at bounding box center [1042, 464] width 38 height 12
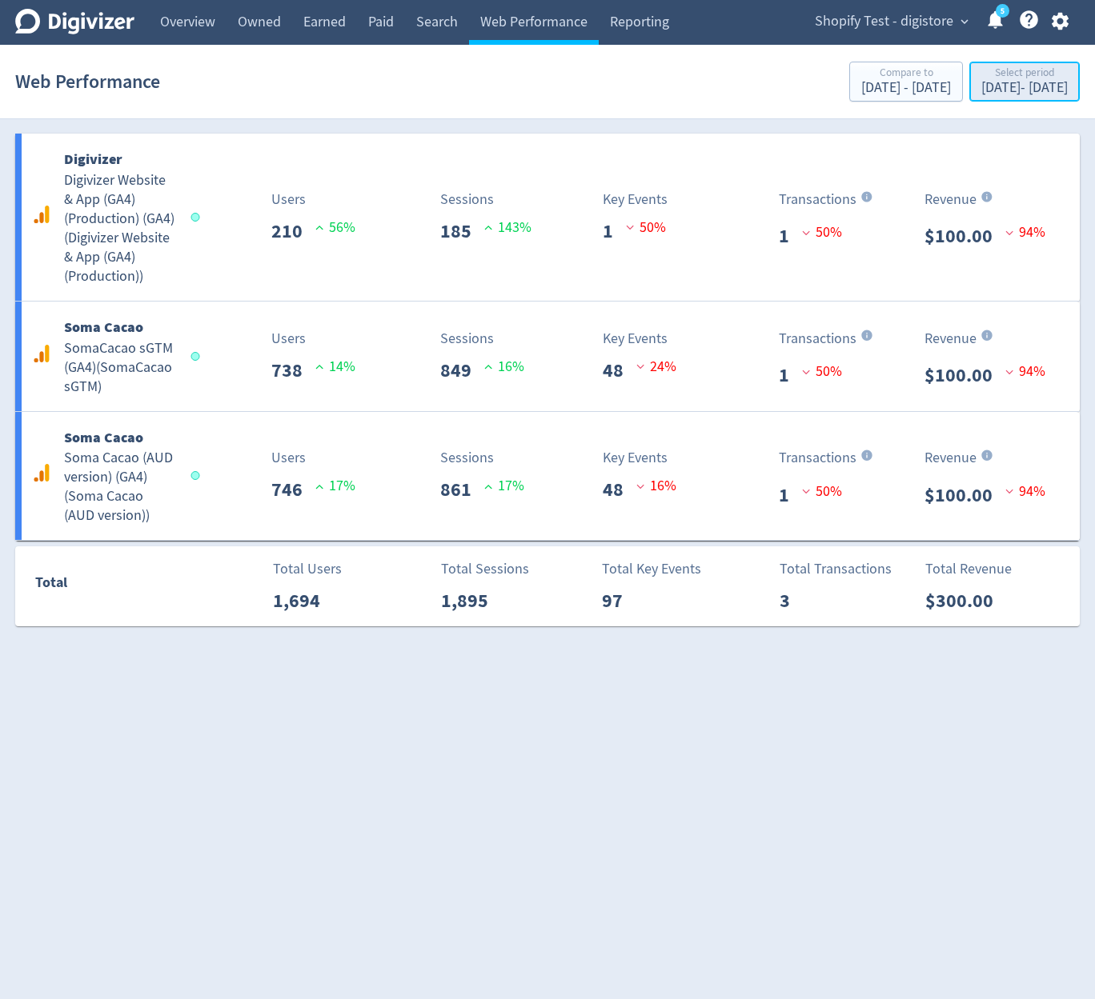
click at [981, 87] on div "Sep 16, 2025 - Sep 16, 2025" at bounding box center [1024, 88] width 86 height 14
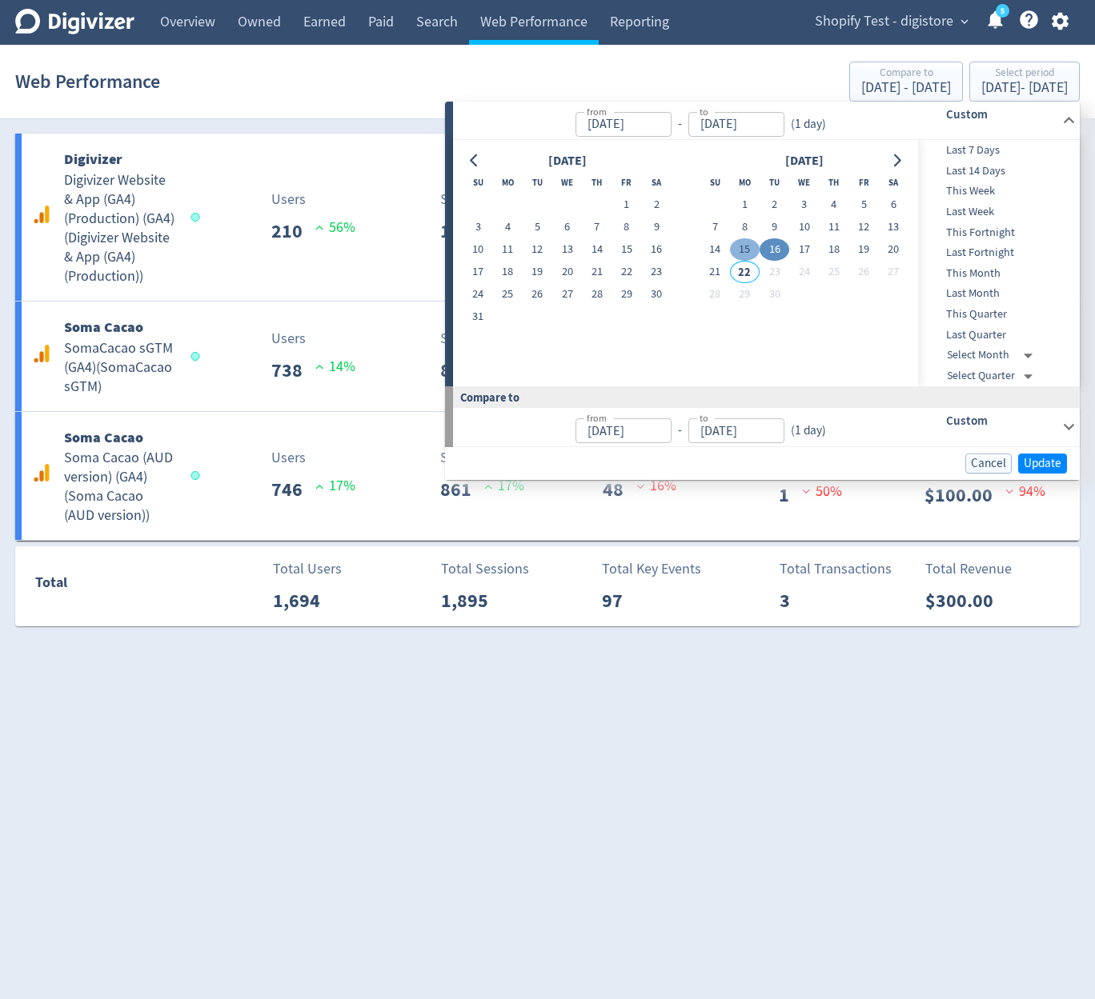
click at [746, 251] on button "15" at bounding box center [745, 249] width 30 height 22
type input "[DATE]"
click at [746, 251] on button "15" at bounding box center [745, 249] width 30 height 22
type input "[DATE]"
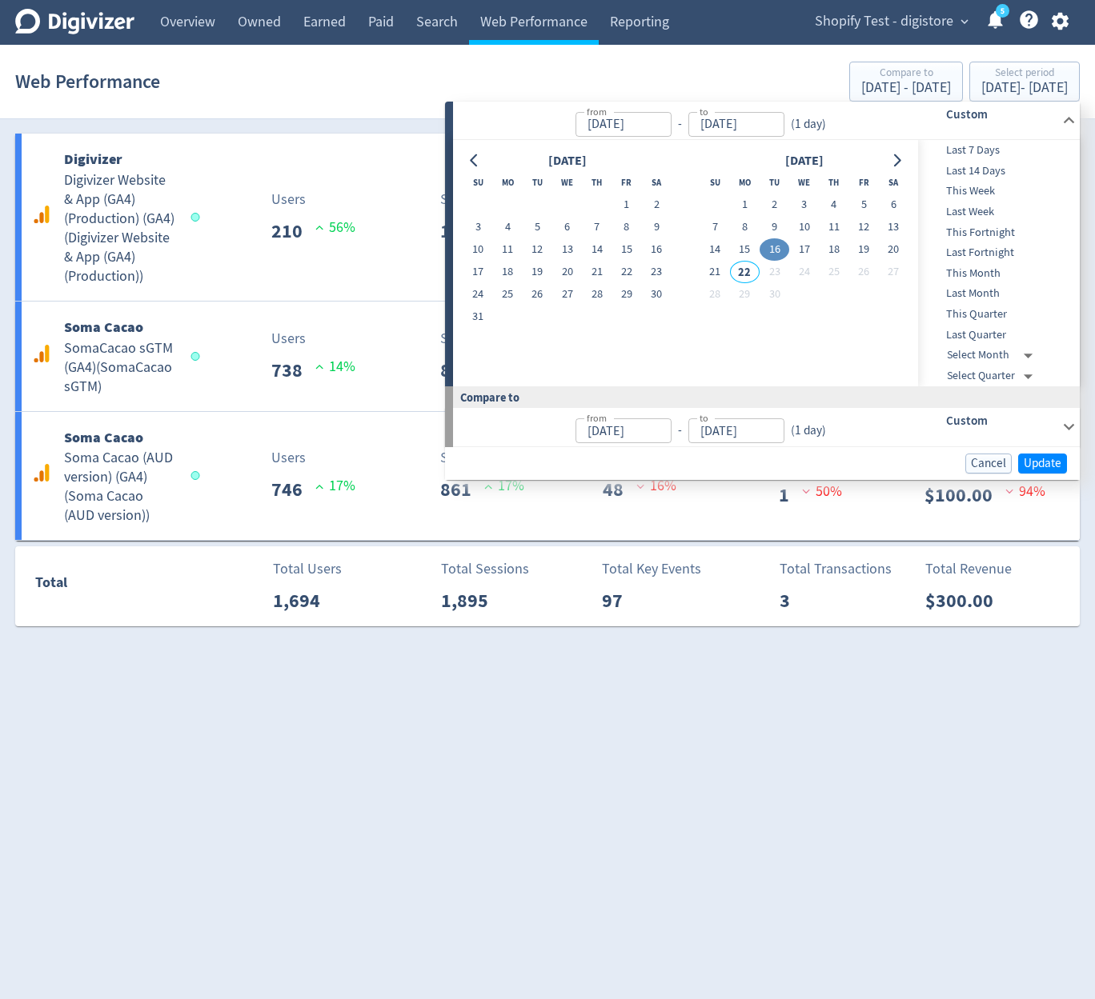
type input "[DATE]"
click at [1063, 463] on button "Update" at bounding box center [1042, 464] width 49 height 20
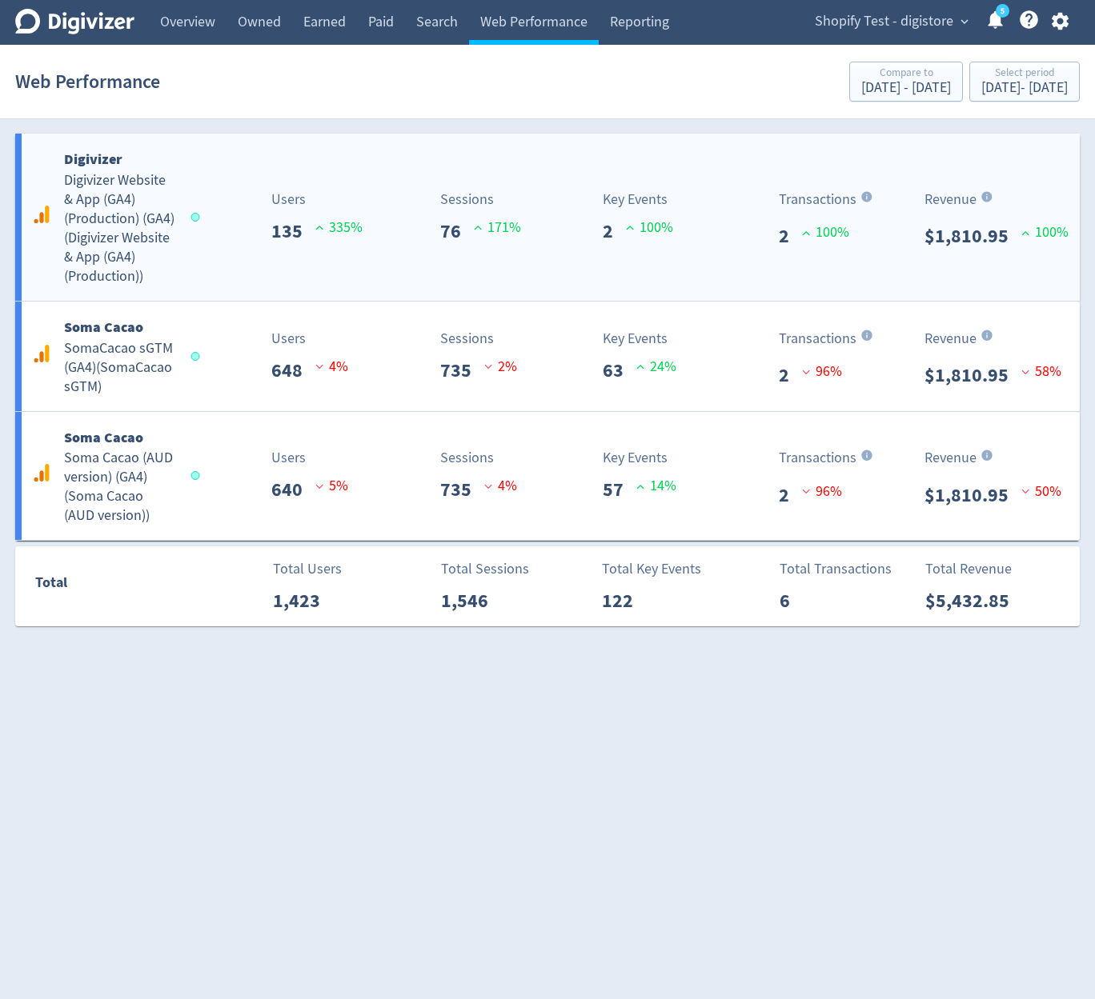
click at [981, 202] on icon at bounding box center [986, 197] width 13 height 18
click at [981, 69] on div "Select period" at bounding box center [1024, 74] width 86 height 14
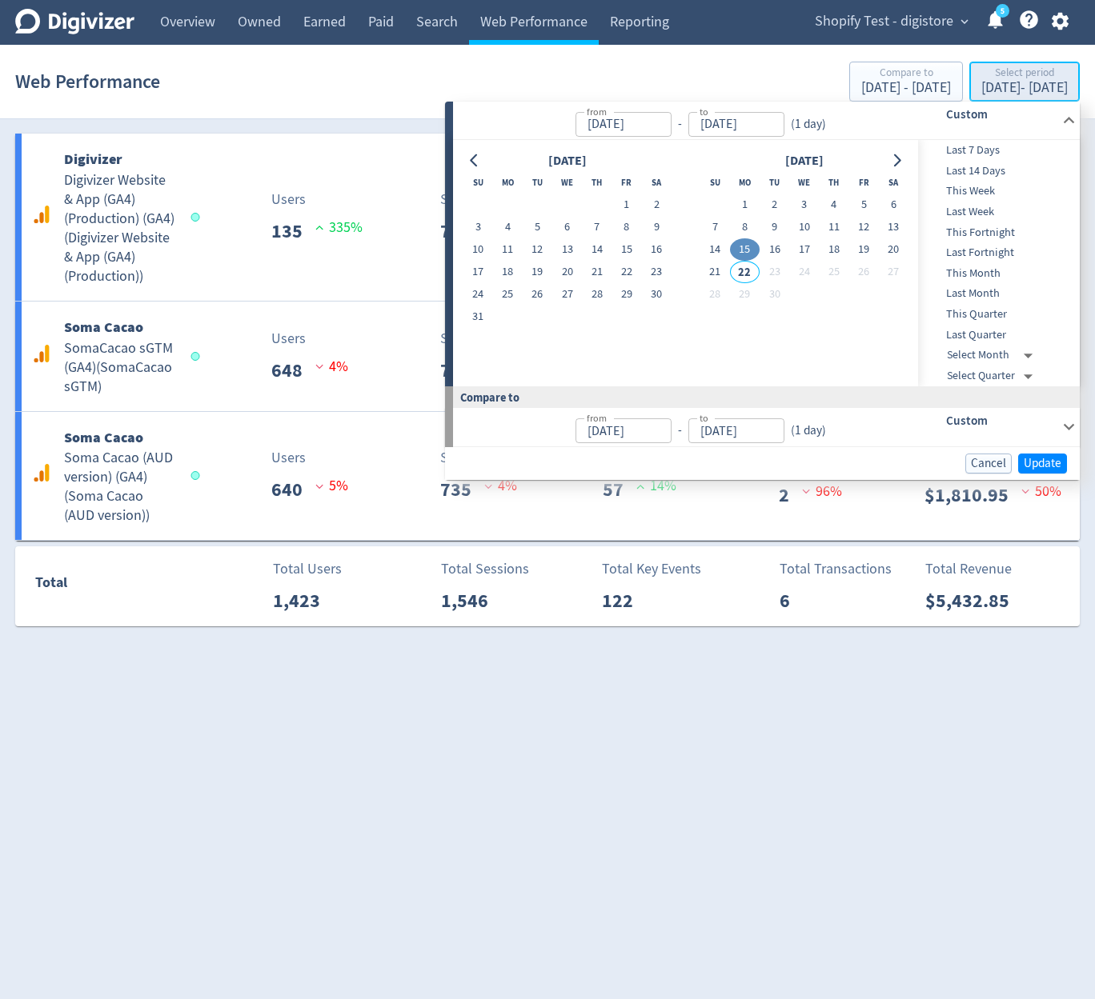
type input "[DATE]"
click at [830, 237] on button "11" at bounding box center [834, 227] width 30 height 22
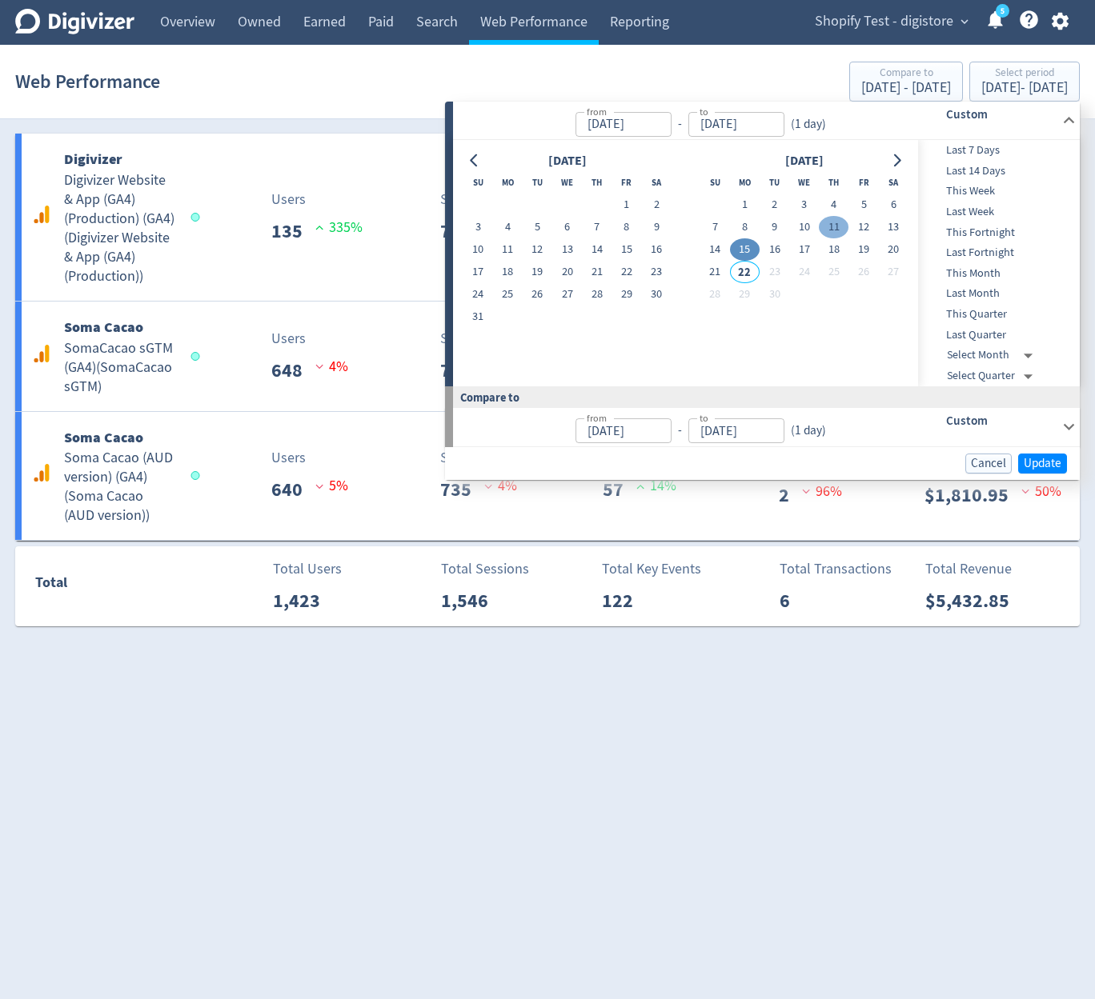
type input "Sep 11, 2025"
click at [830, 237] on button "11" at bounding box center [834, 227] width 30 height 22
type input "Sep 10, 2025"
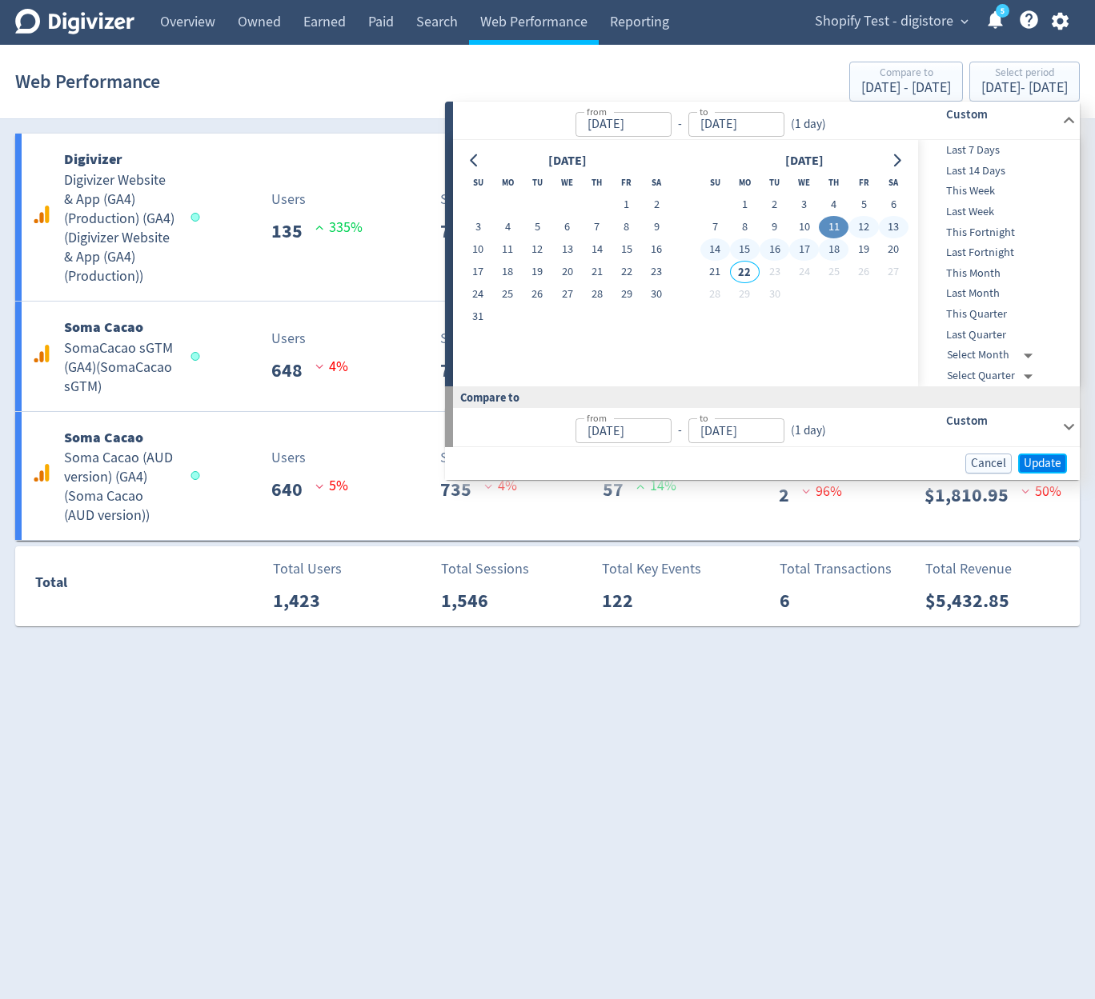
click at [1046, 461] on span "Update" at bounding box center [1042, 464] width 38 height 12
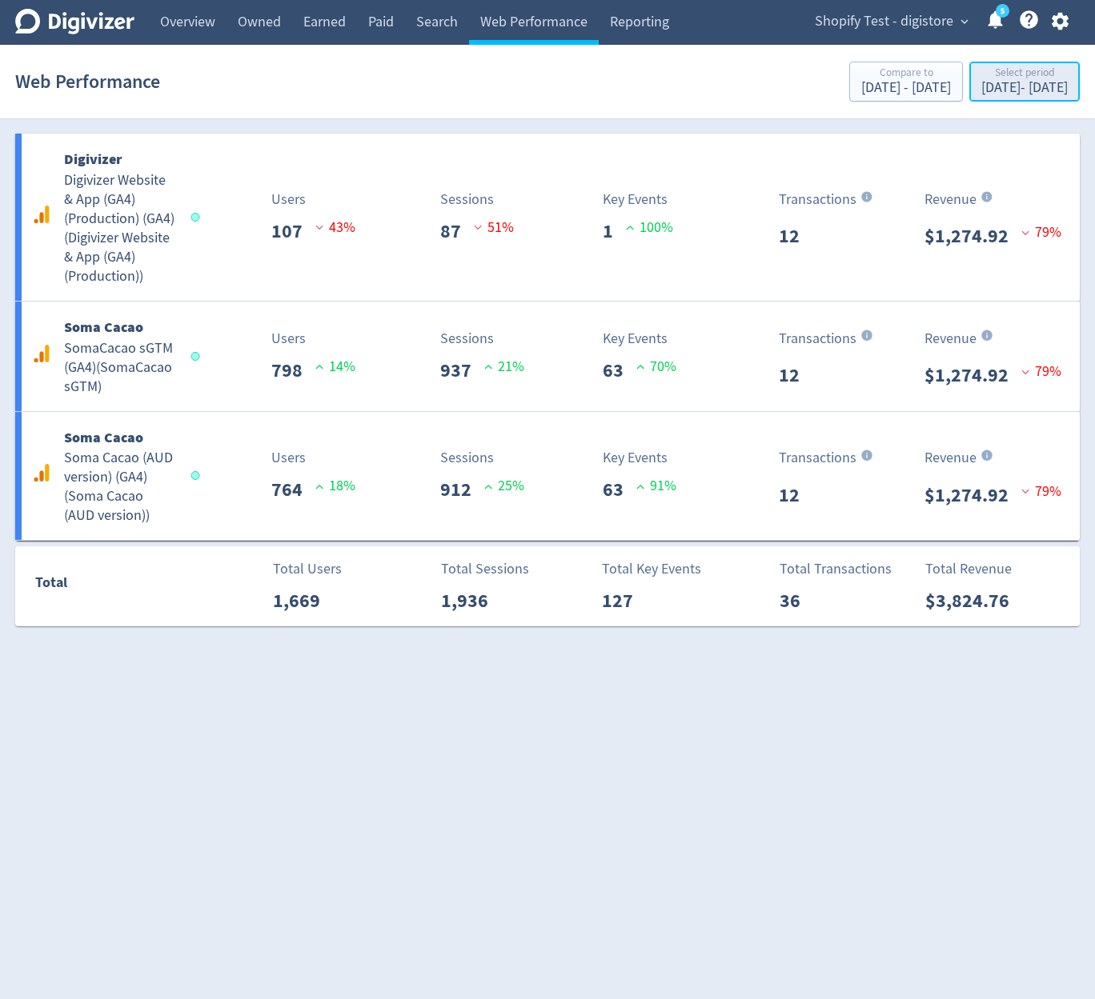
click at [1022, 90] on div "Sep 11, 2025 - Sep 11, 2025" at bounding box center [1024, 88] width 86 height 14
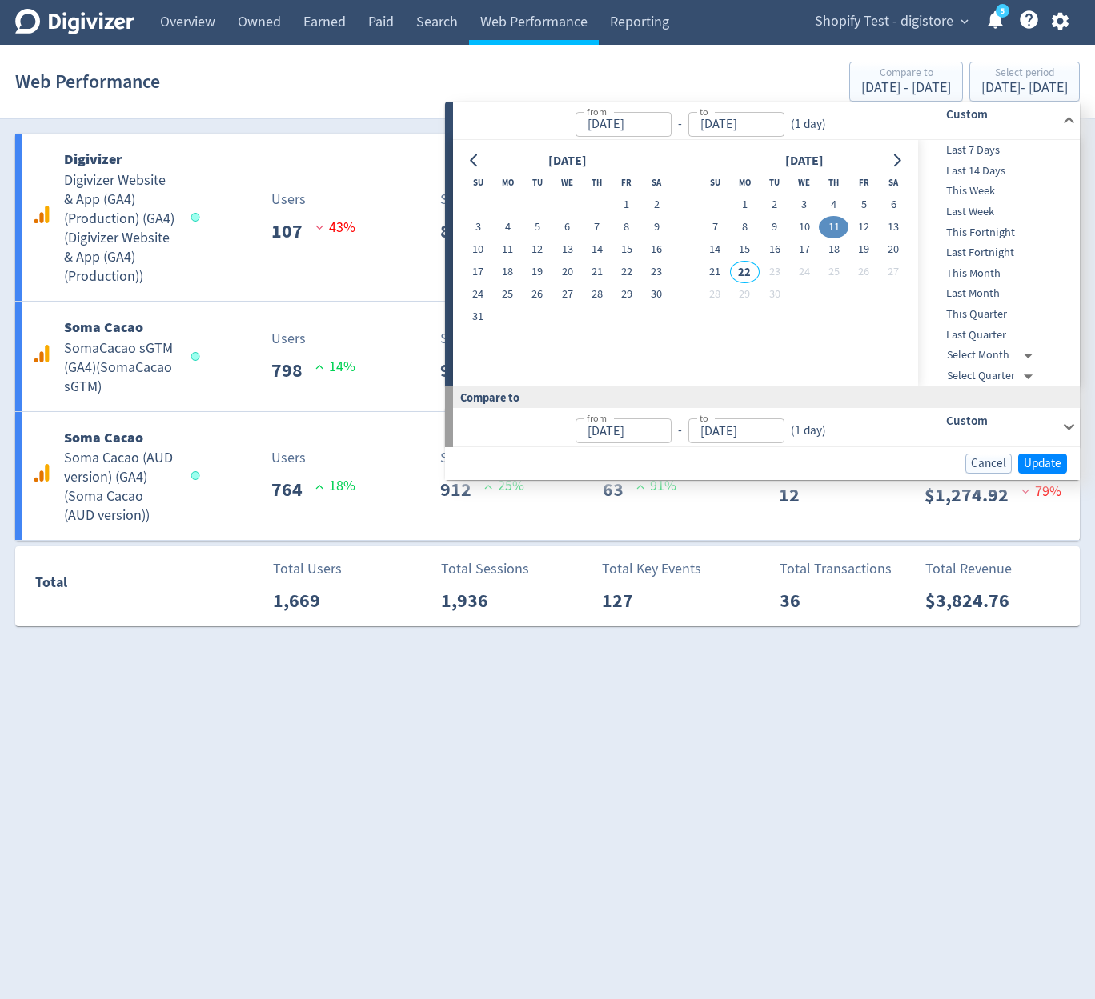
click at [819, 225] on button "11" at bounding box center [834, 227] width 30 height 22
click at [811, 226] on button "10" at bounding box center [804, 227] width 30 height 22
type input "Sep 10, 2025"
click at [811, 226] on button "10" at bounding box center [804, 227] width 30 height 22
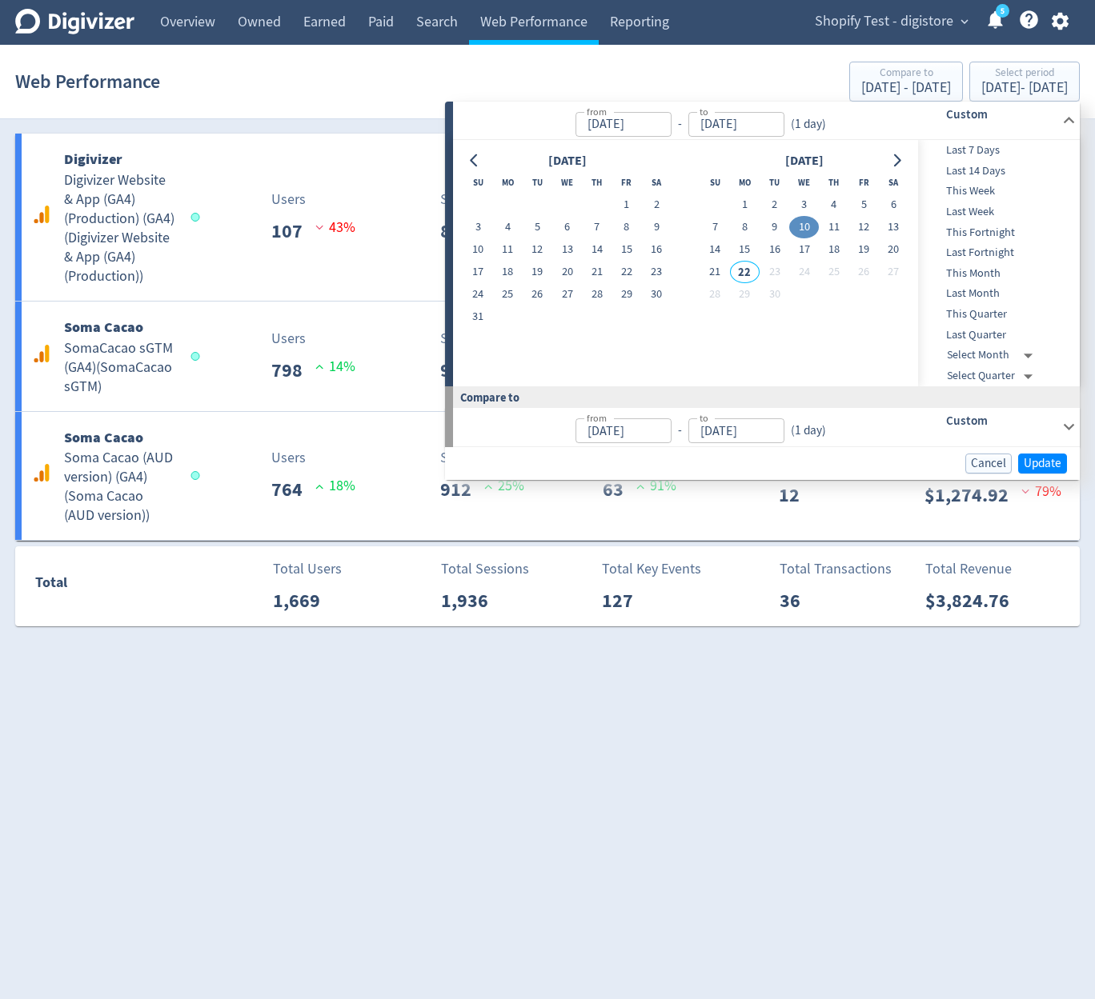
type input "Sep 09, 2025"
click at [1043, 466] on span "Update" at bounding box center [1042, 464] width 38 height 12
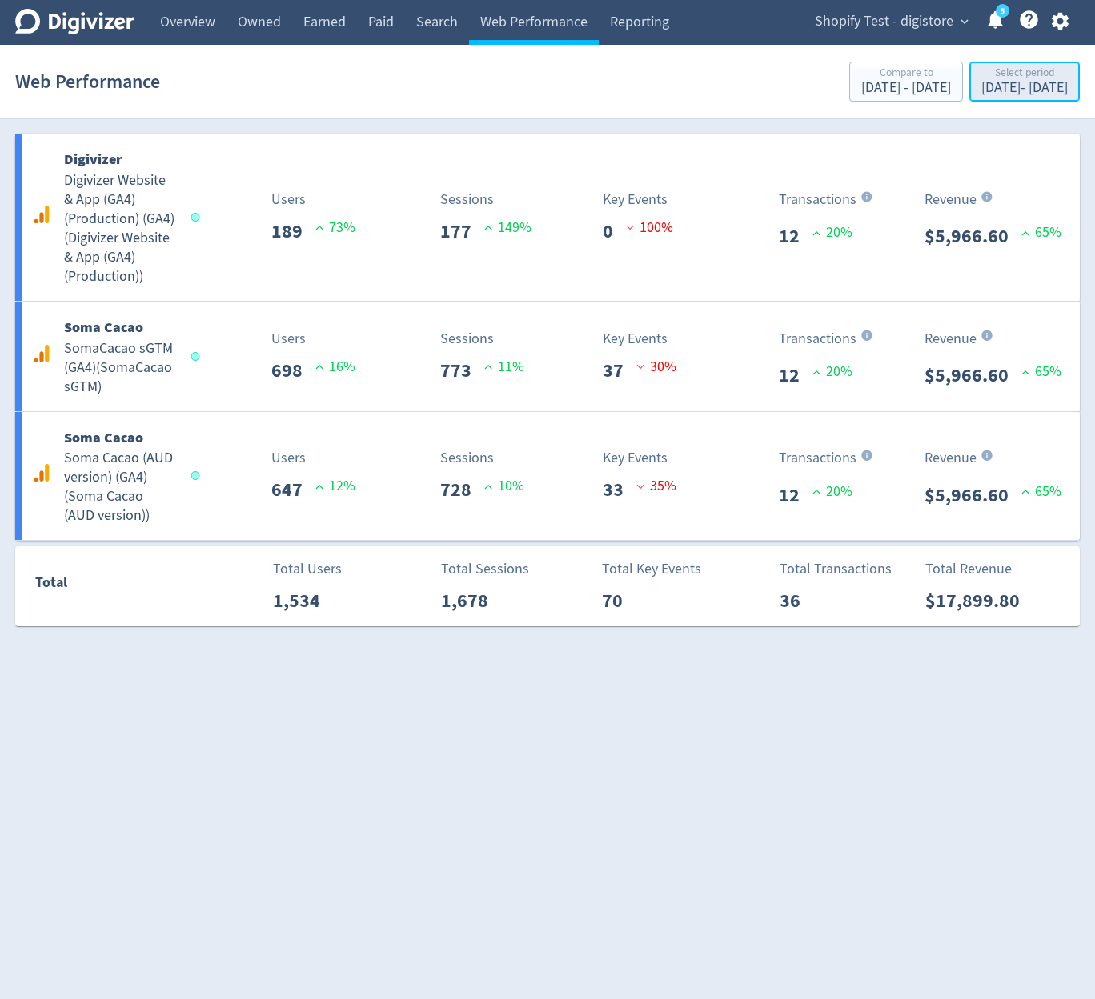
click at [990, 85] on div "Sep 10, 2025 - Sep 10, 2025" at bounding box center [1024, 88] width 86 height 14
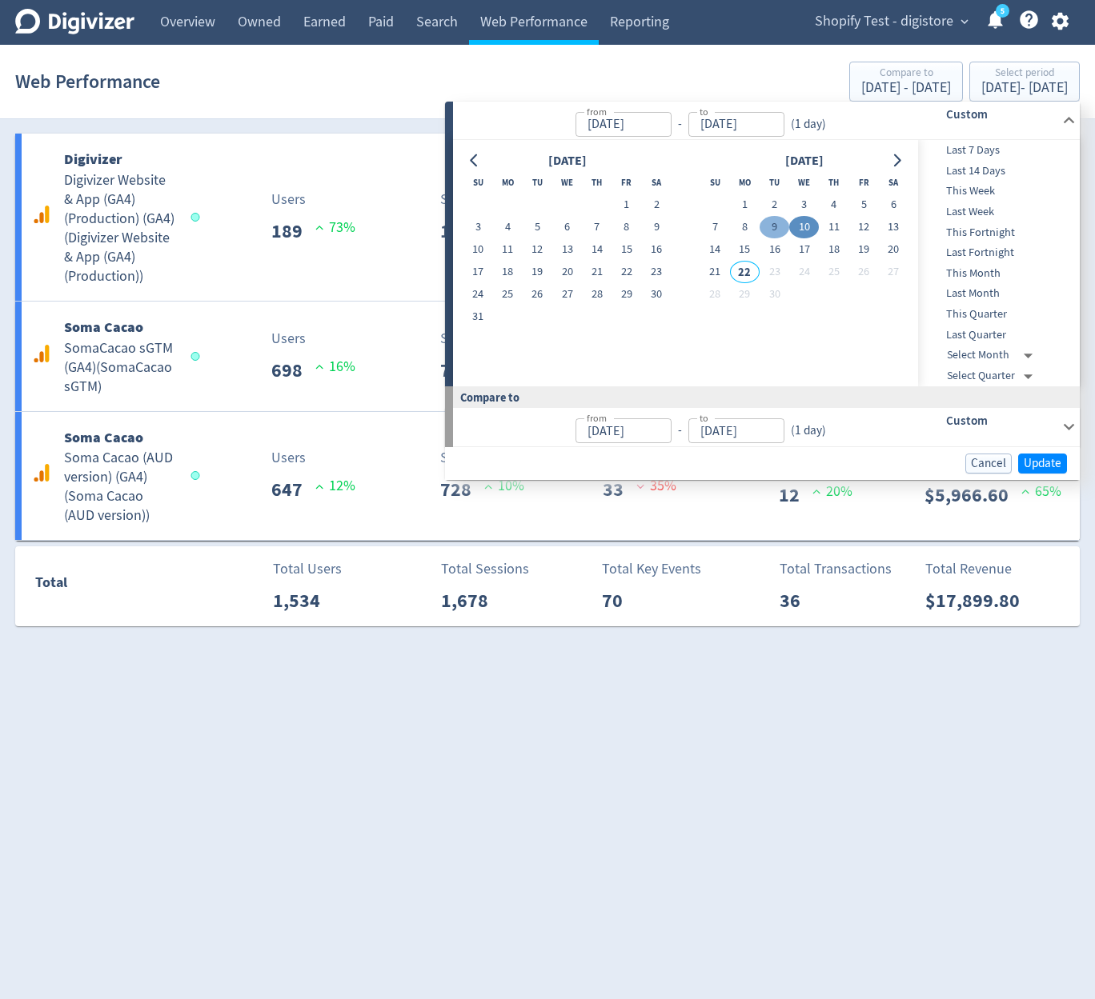
click at [773, 228] on button "9" at bounding box center [774, 227] width 30 height 22
type input "Sep 09, 2025"
click at [773, 228] on button "9" at bounding box center [774, 227] width 30 height 22
type input "Sep 08, 2025"
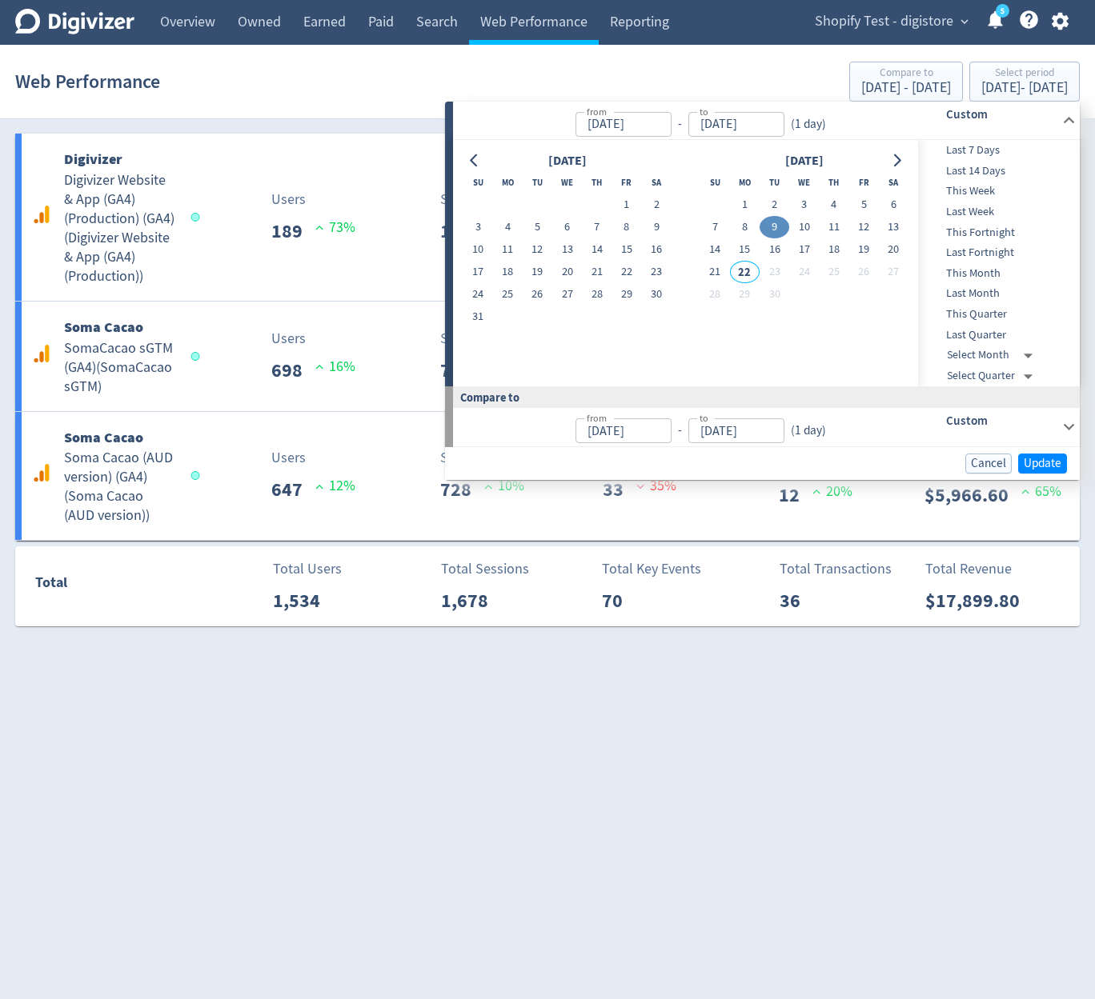
type input "Sep 08, 2025"
click at [1044, 462] on span "Update" at bounding box center [1042, 464] width 38 height 12
